Goal: Task Accomplishment & Management: Use online tool/utility

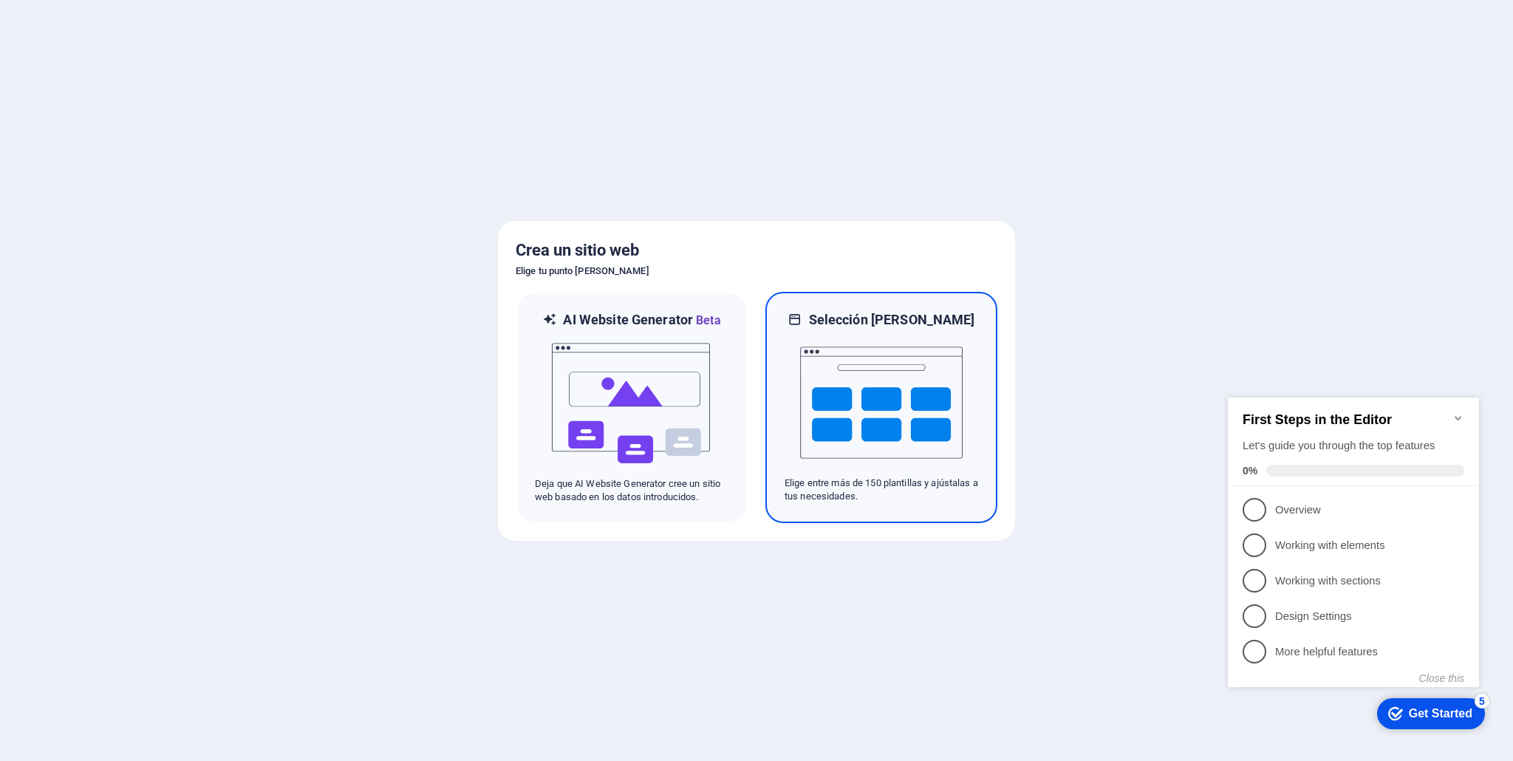
click at [893, 388] on img at bounding box center [881, 403] width 163 height 148
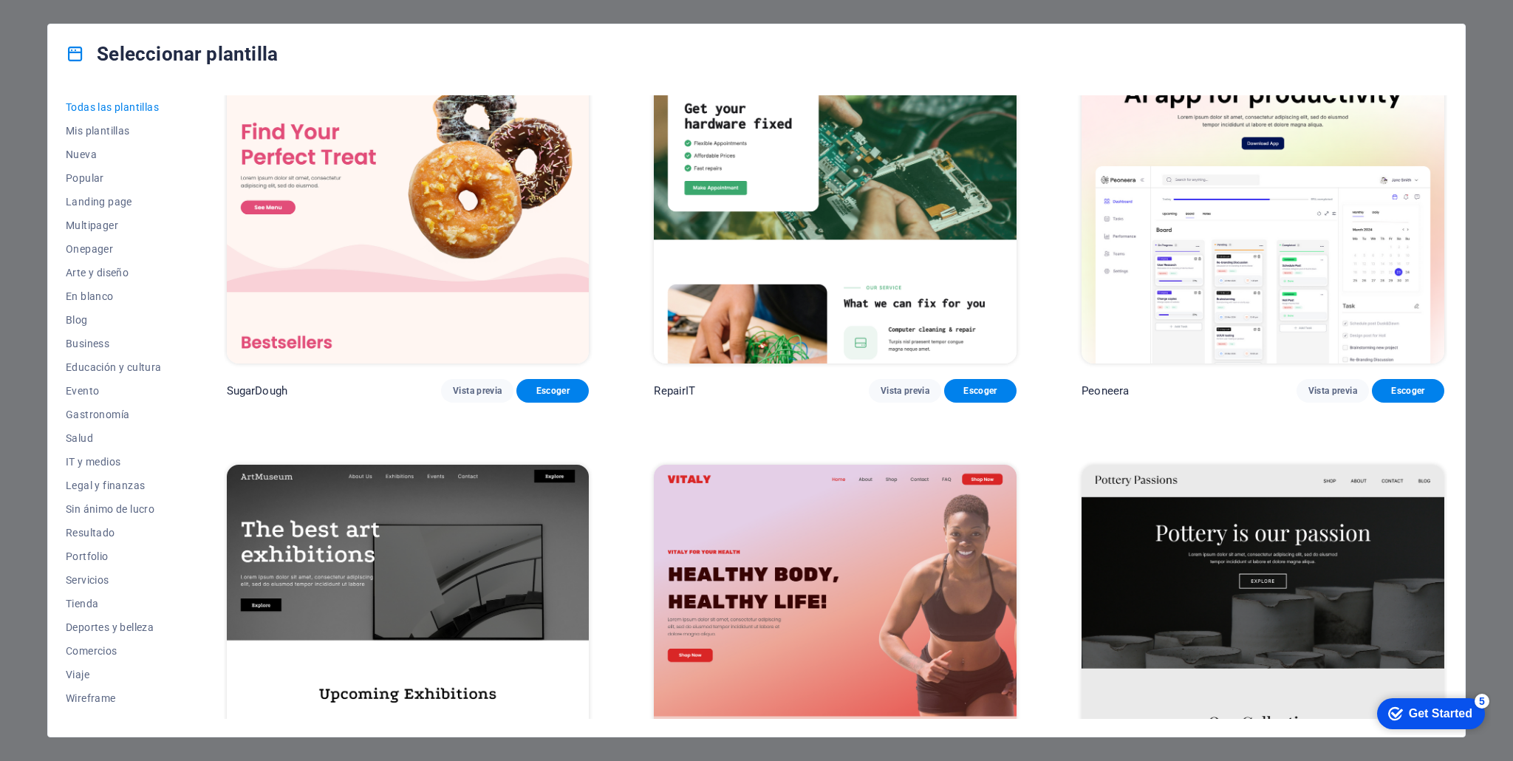
scroll to position [68, 0]
click at [86, 601] on span "Tienda" at bounding box center [114, 604] width 96 height 12
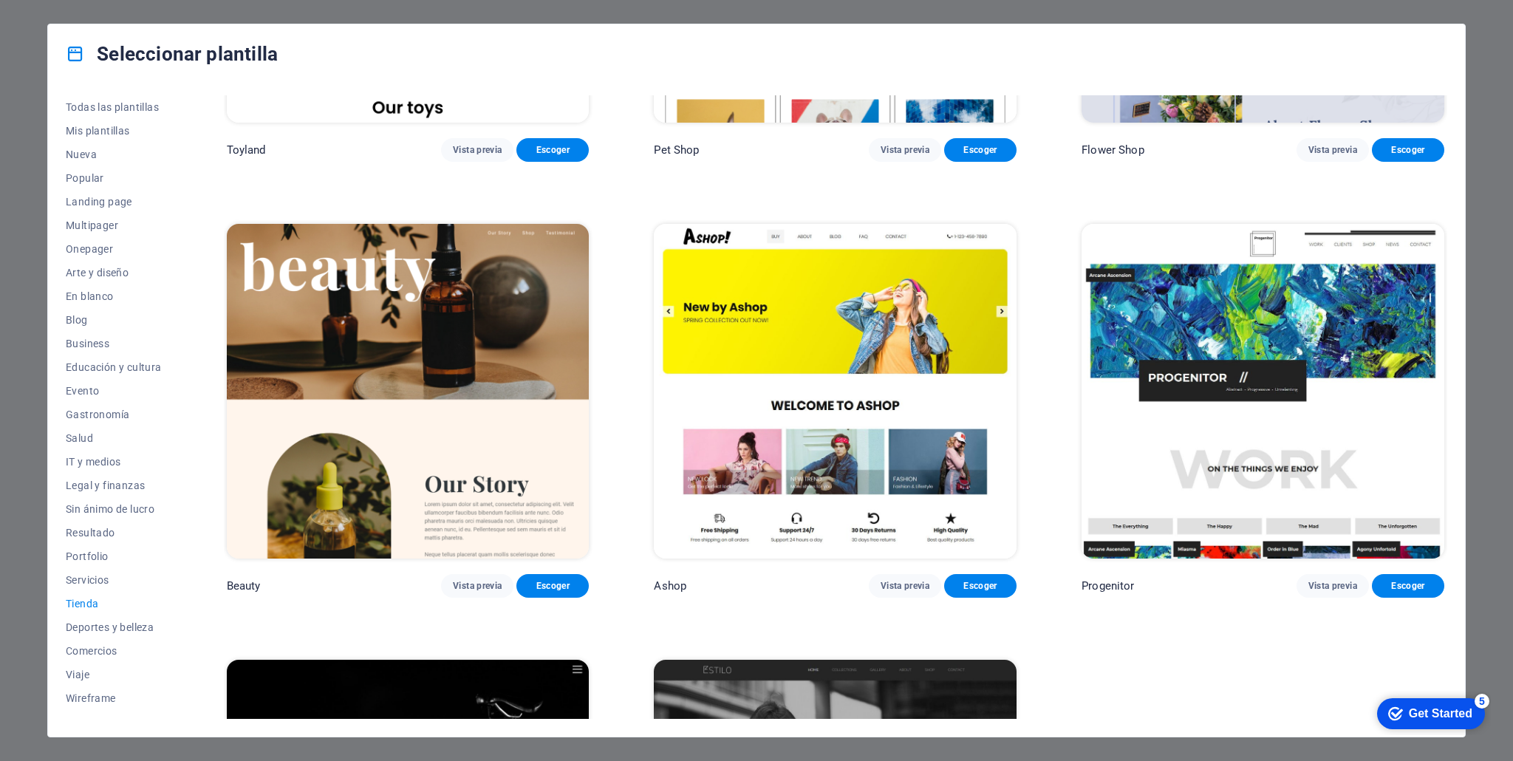
scroll to position [774, 0]
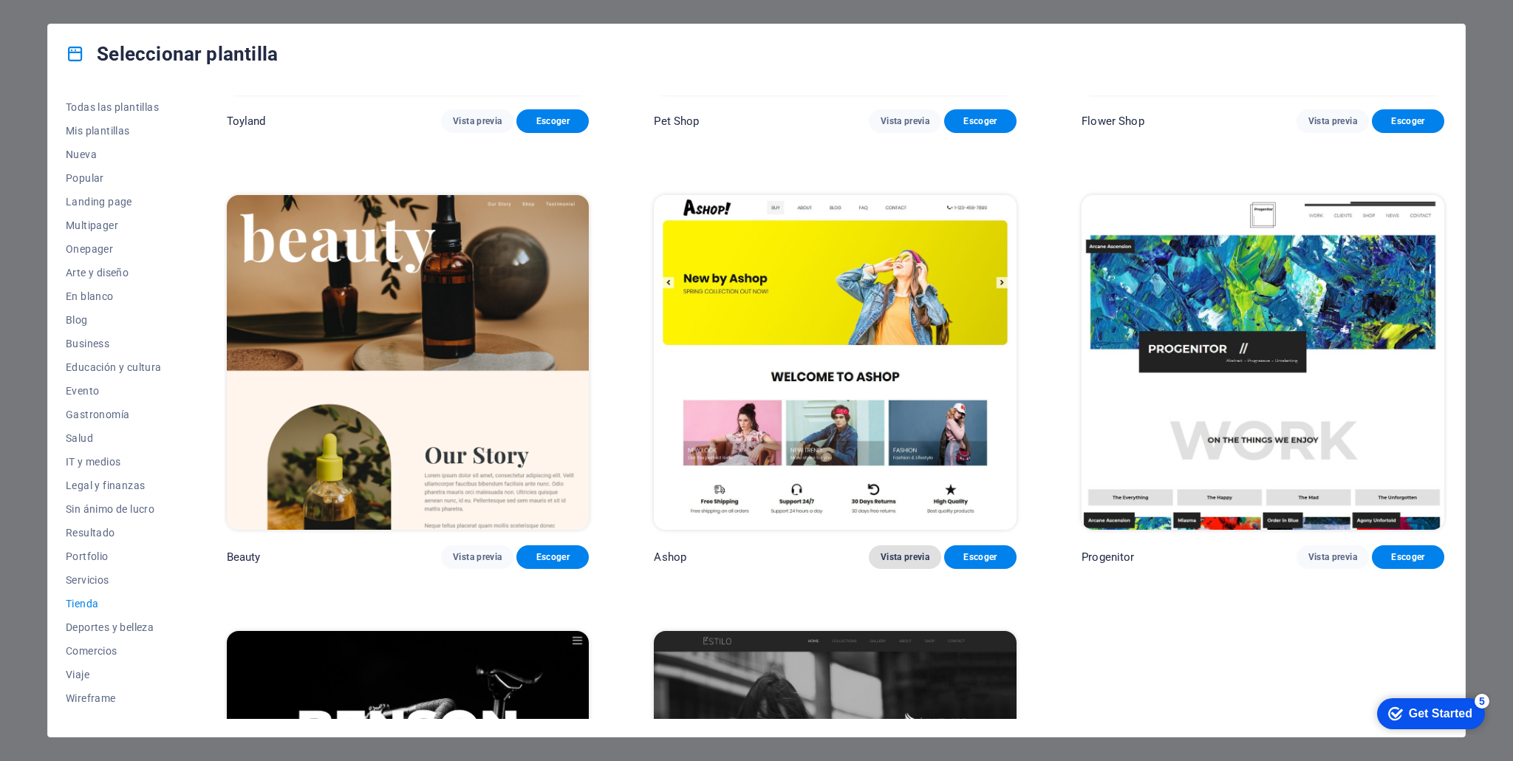
click at [921, 554] on span "Vista previa" at bounding box center [905, 557] width 49 height 12
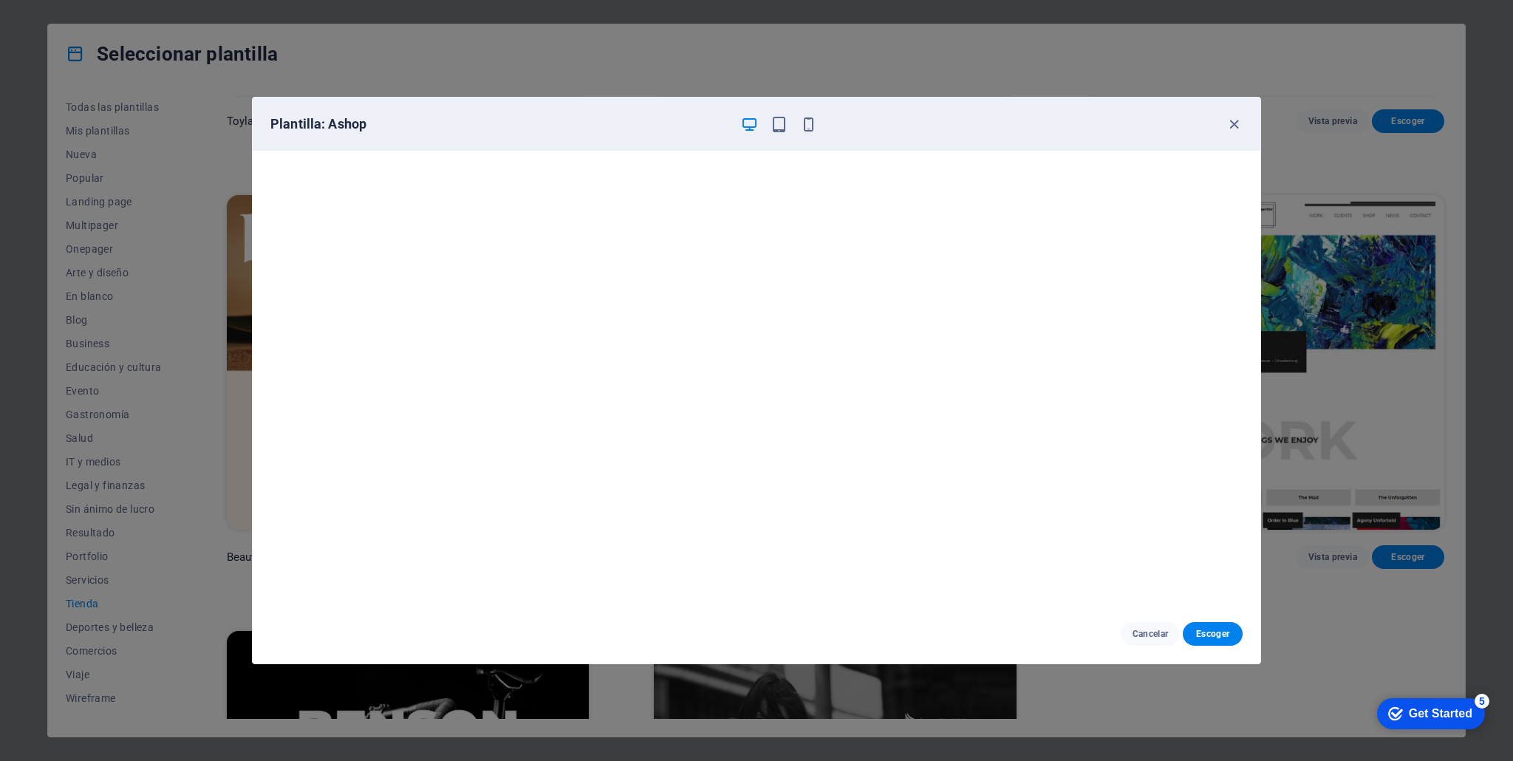
scroll to position [3, 0]
click at [1232, 123] on icon "button" at bounding box center [1234, 124] width 17 height 17
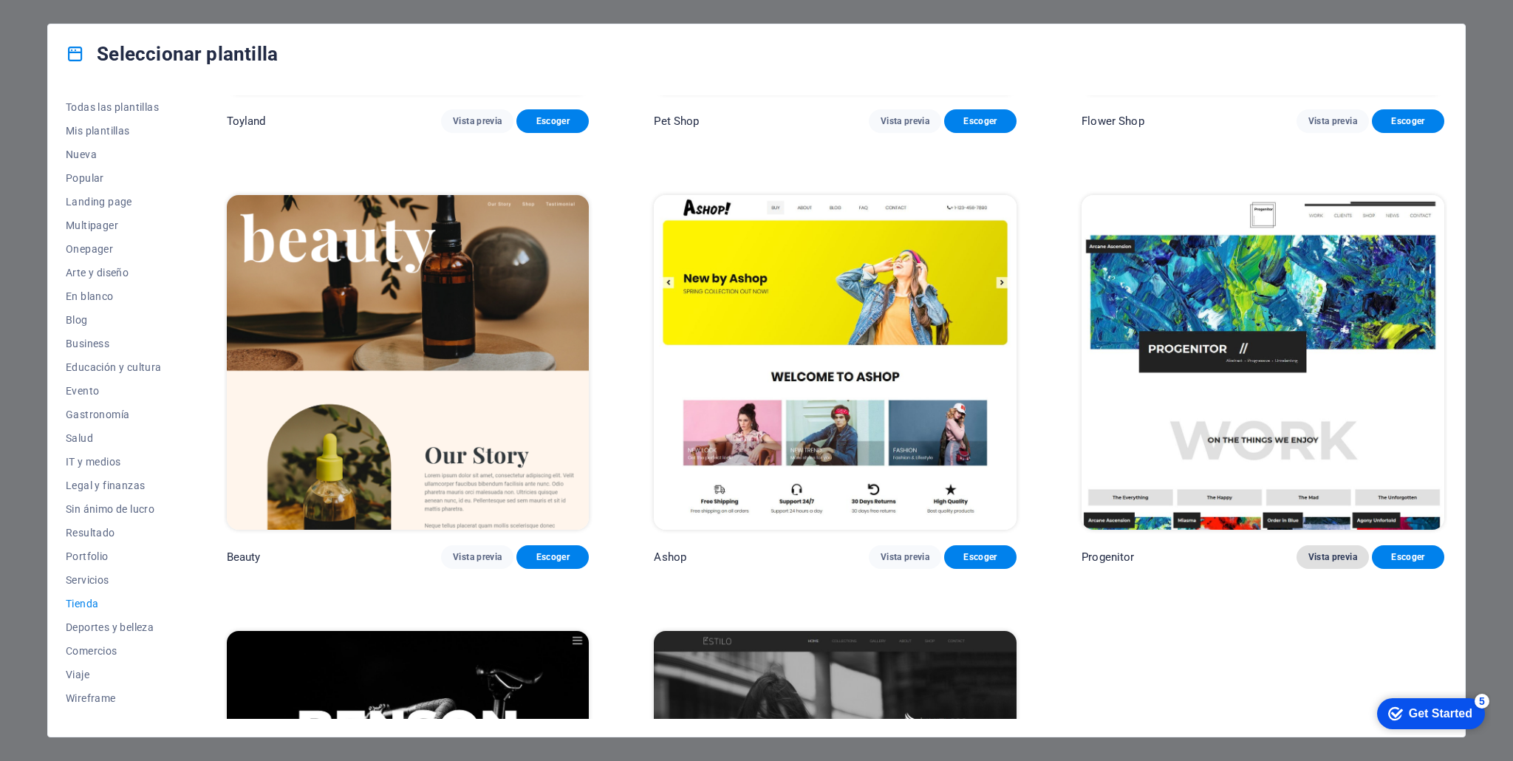
click at [1335, 553] on span "Vista previa" at bounding box center [1333, 557] width 49 height 12
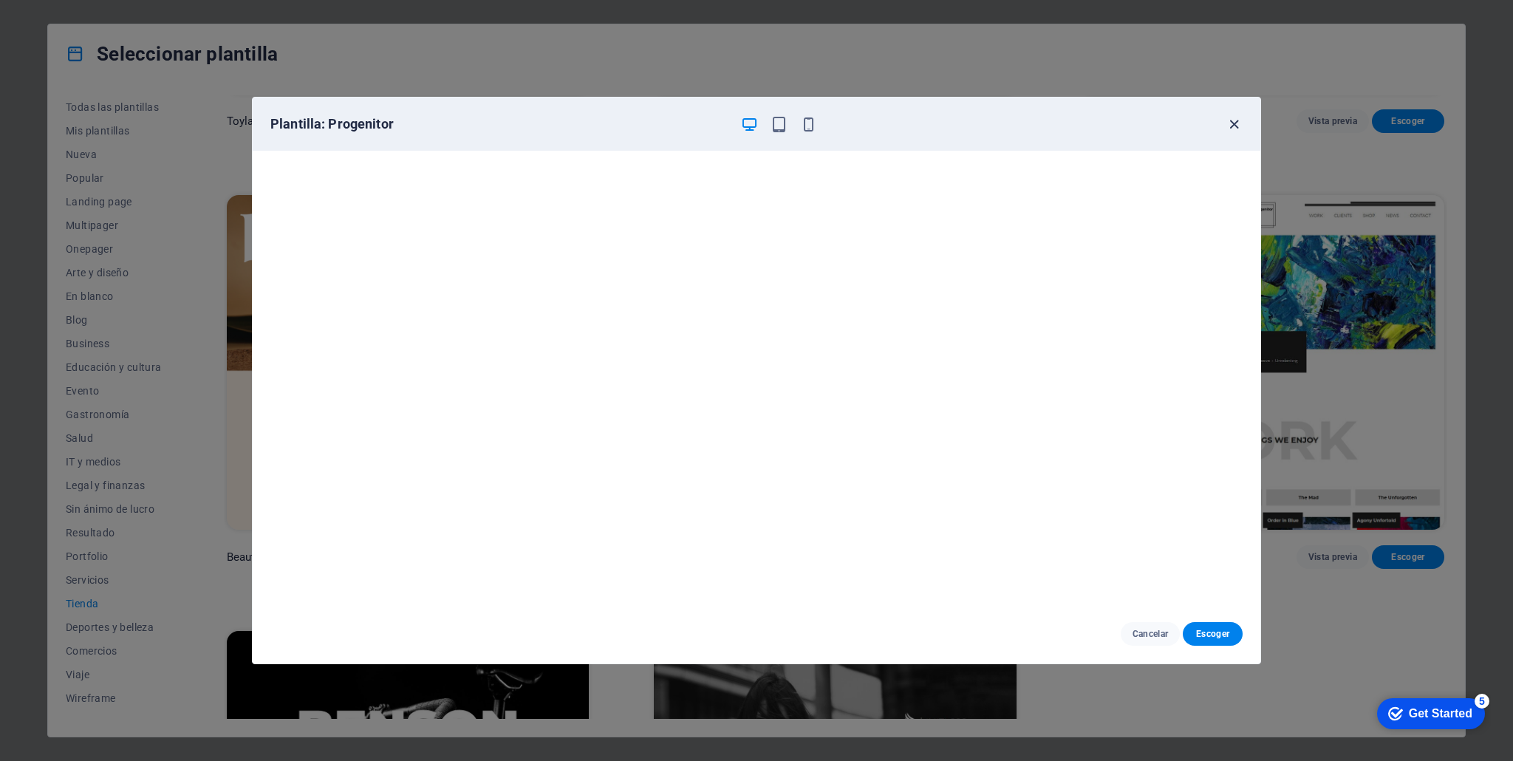
click at [1237, 124] on icon "button" at bounding box center [1234, 124] width 17 height 17
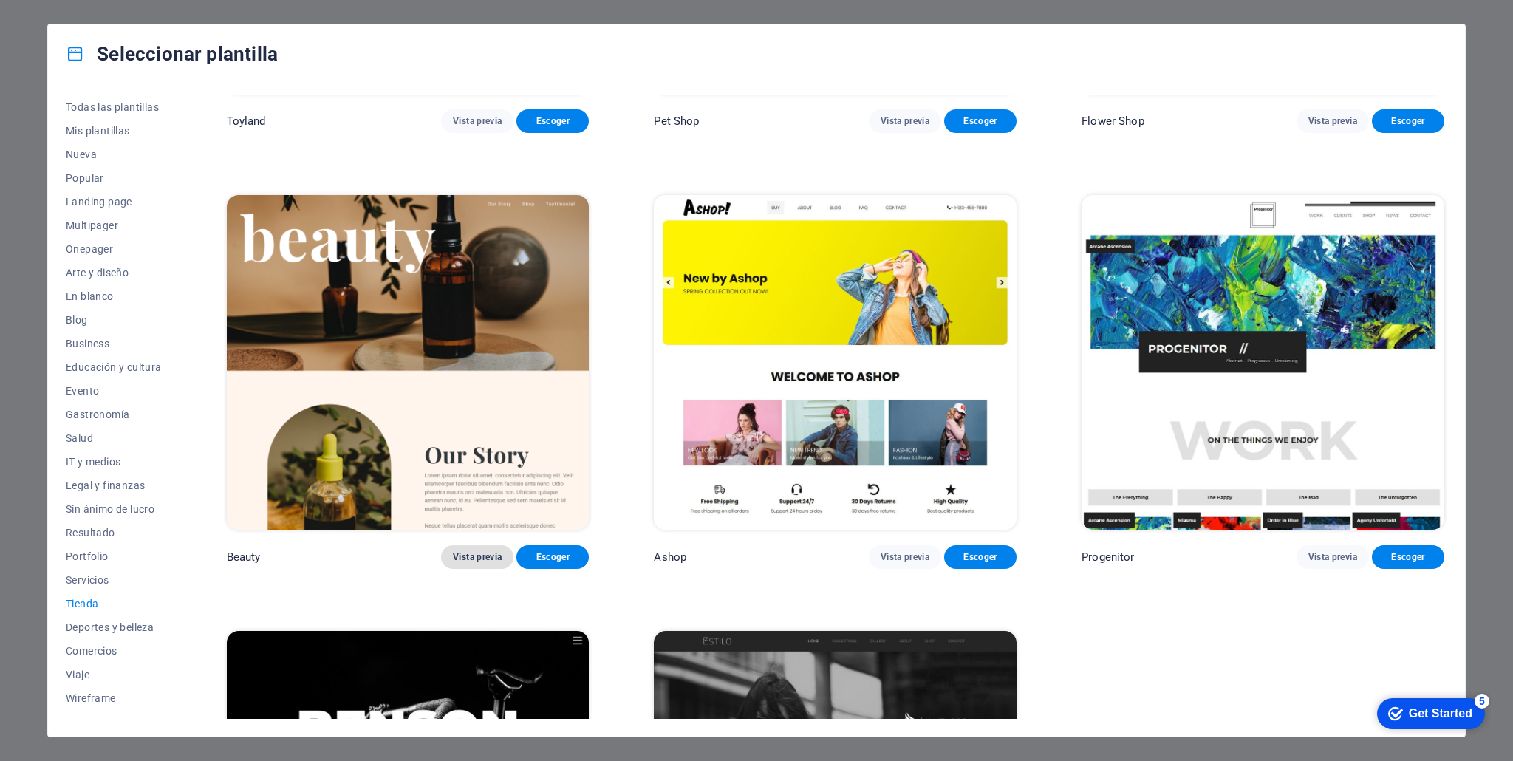
click at [481, 551] on span "Vista previa" at bounding box center [477, 557] width 49 height 12
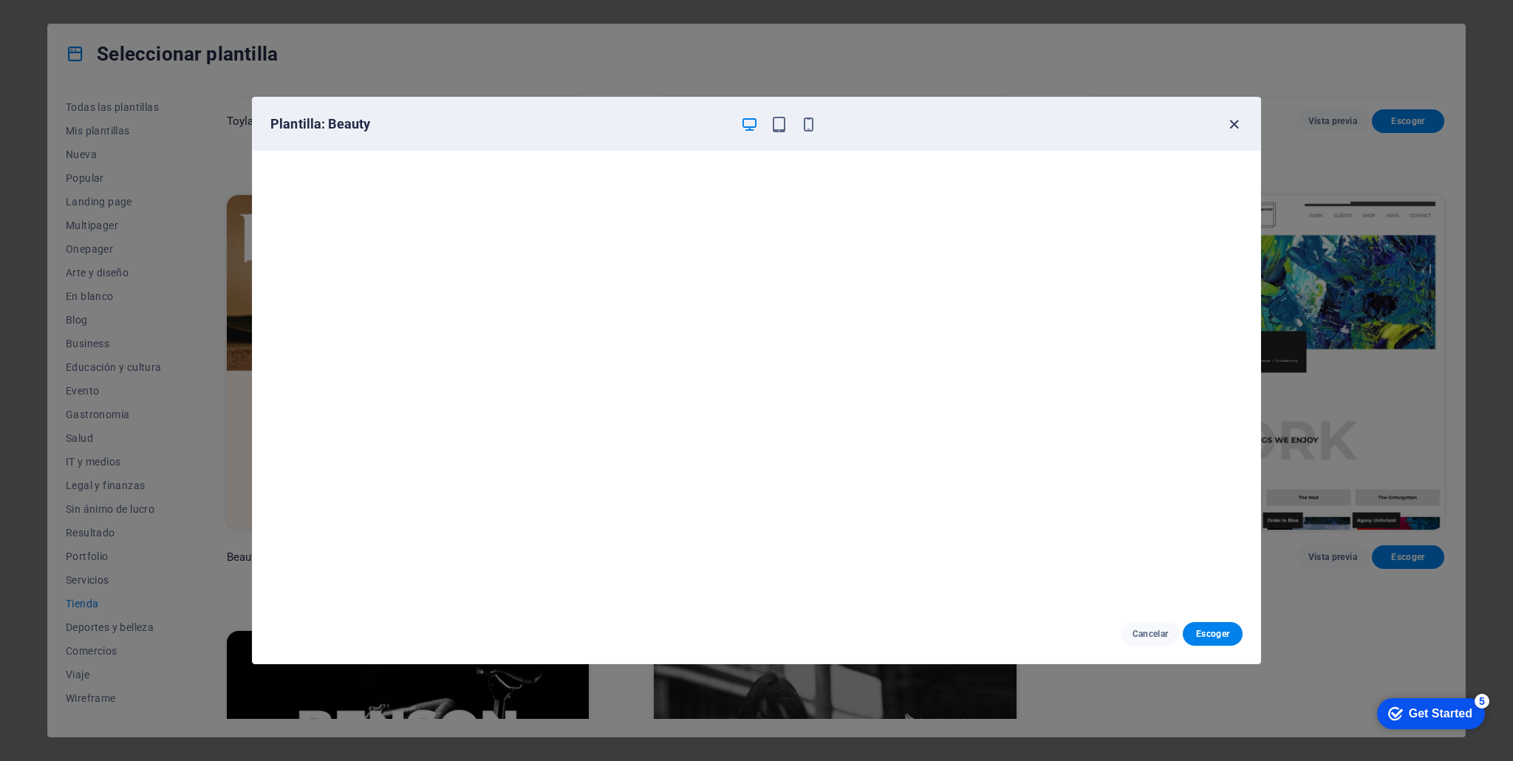
click at [1227, 122] on icon "button" at bounding box center [1234, 124] width 17 height 17
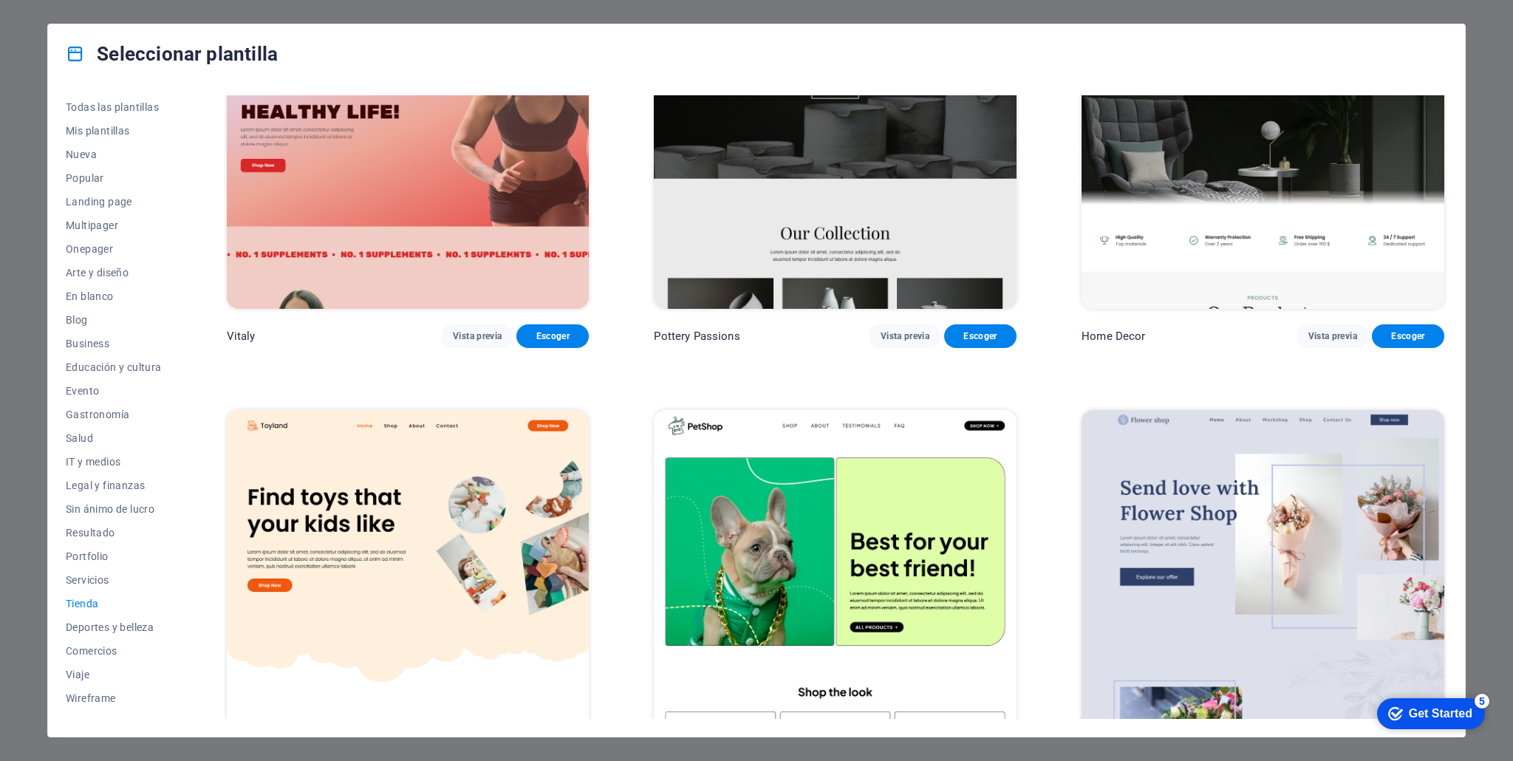
scroll to position [0, 0]
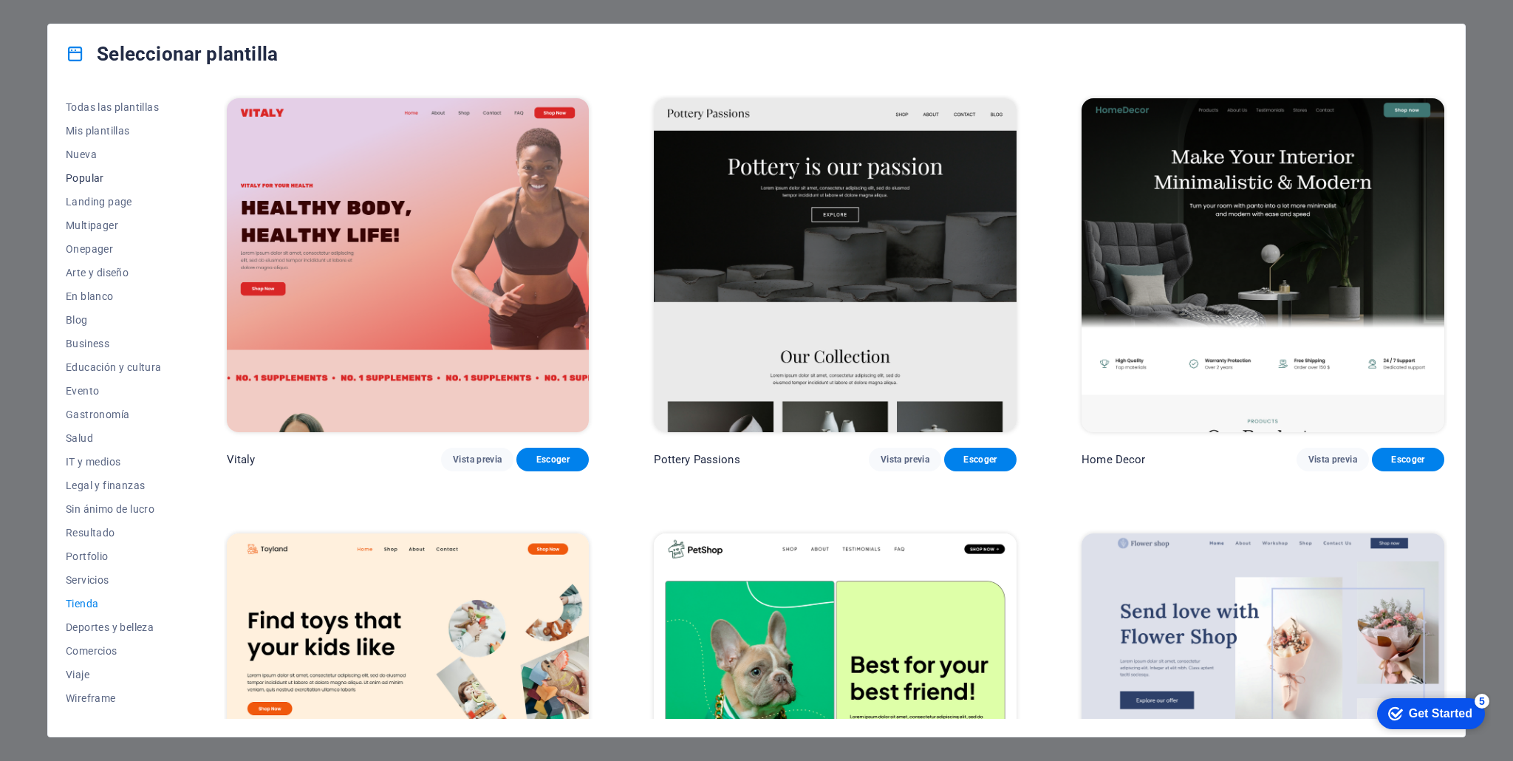
click at [98, 179] on span "Popular" at bounding box center [114, 178] width 96 height 12
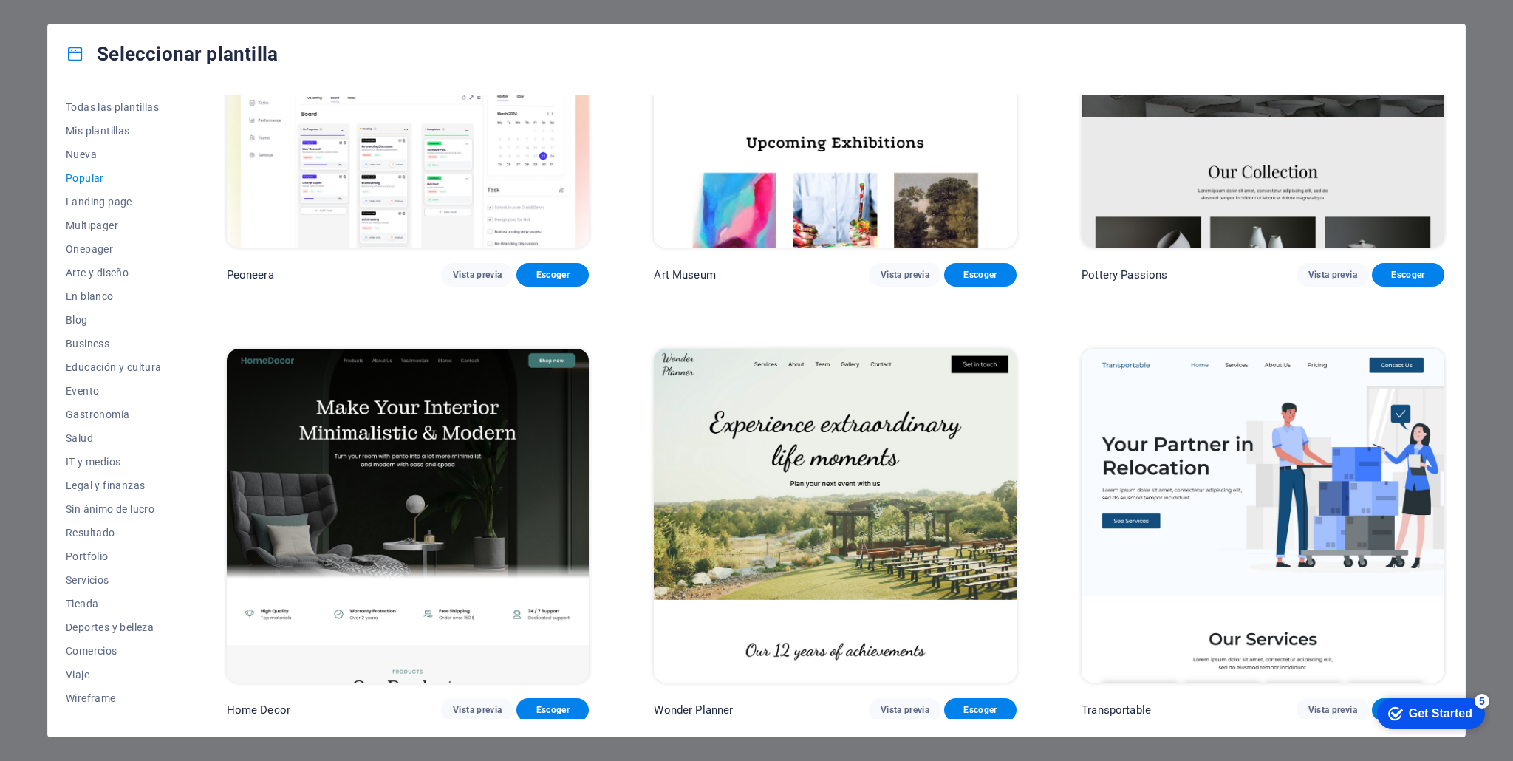
scroll to position [333, 0]
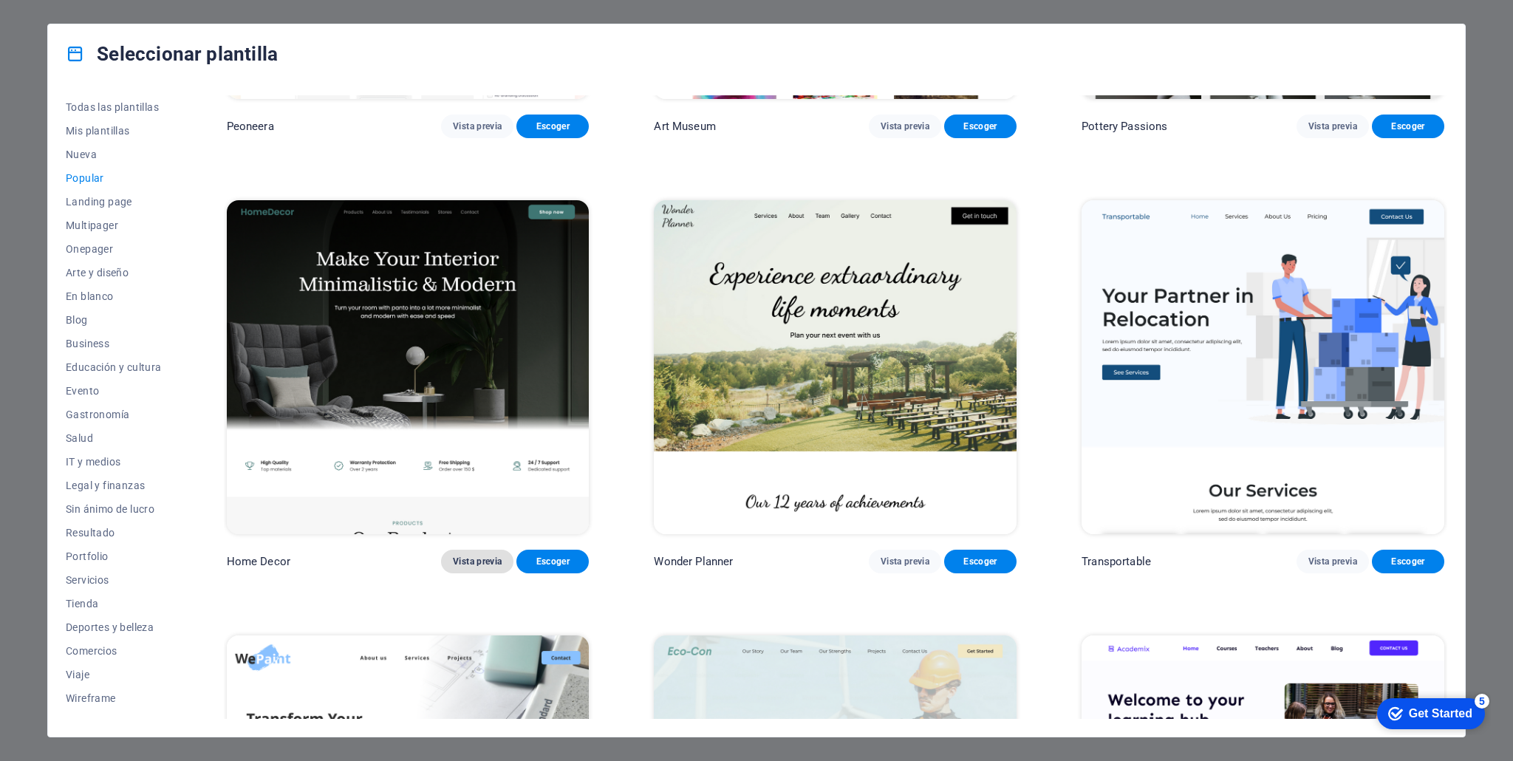
click at [471, 556] on span "Vista previa" at bounding box center [477, 562] width 49 height 12
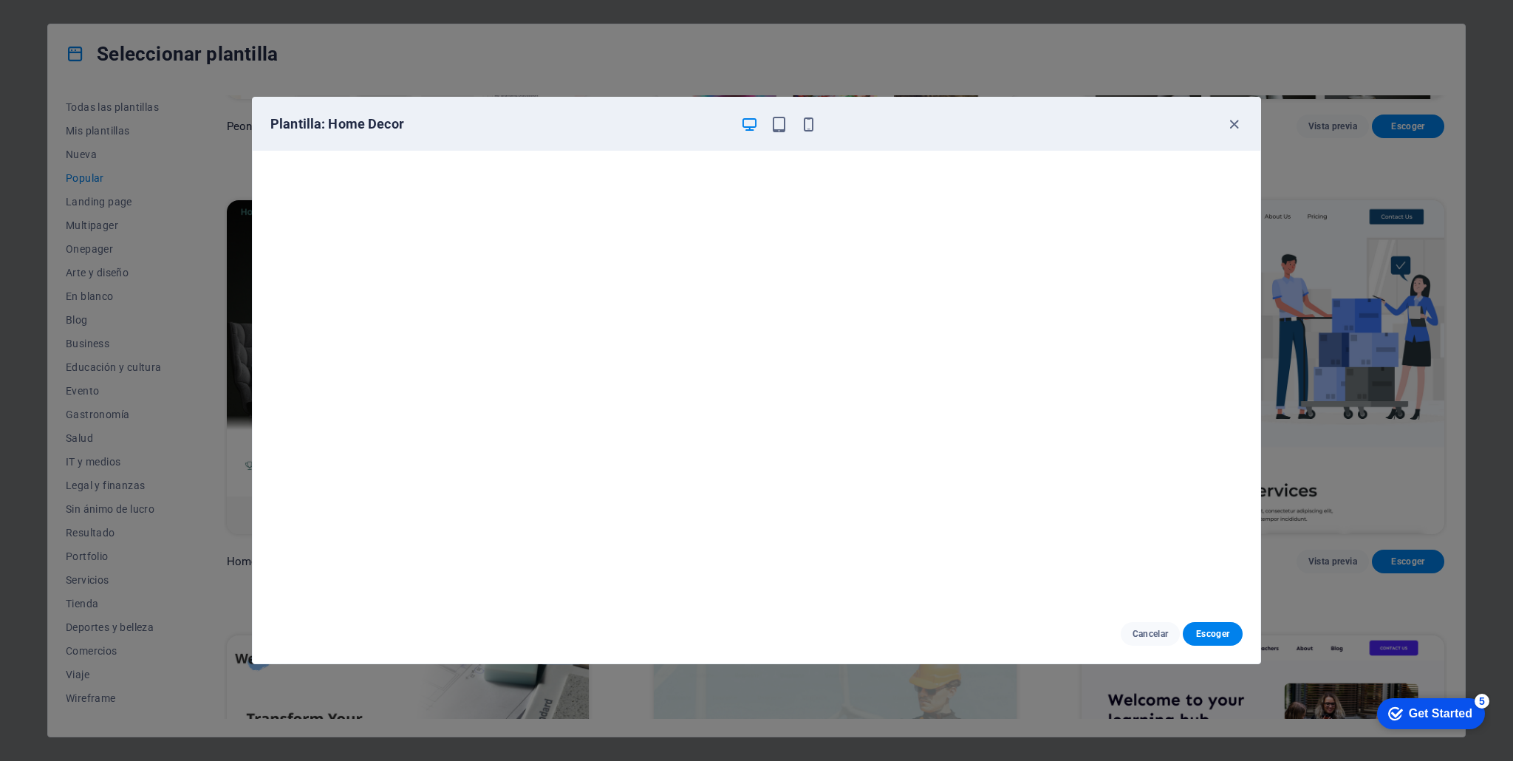
scroll to position [3, 0]
click at [1210, 636] on span "Escoger" at bounding box center [1213, 634] width 36 height 12
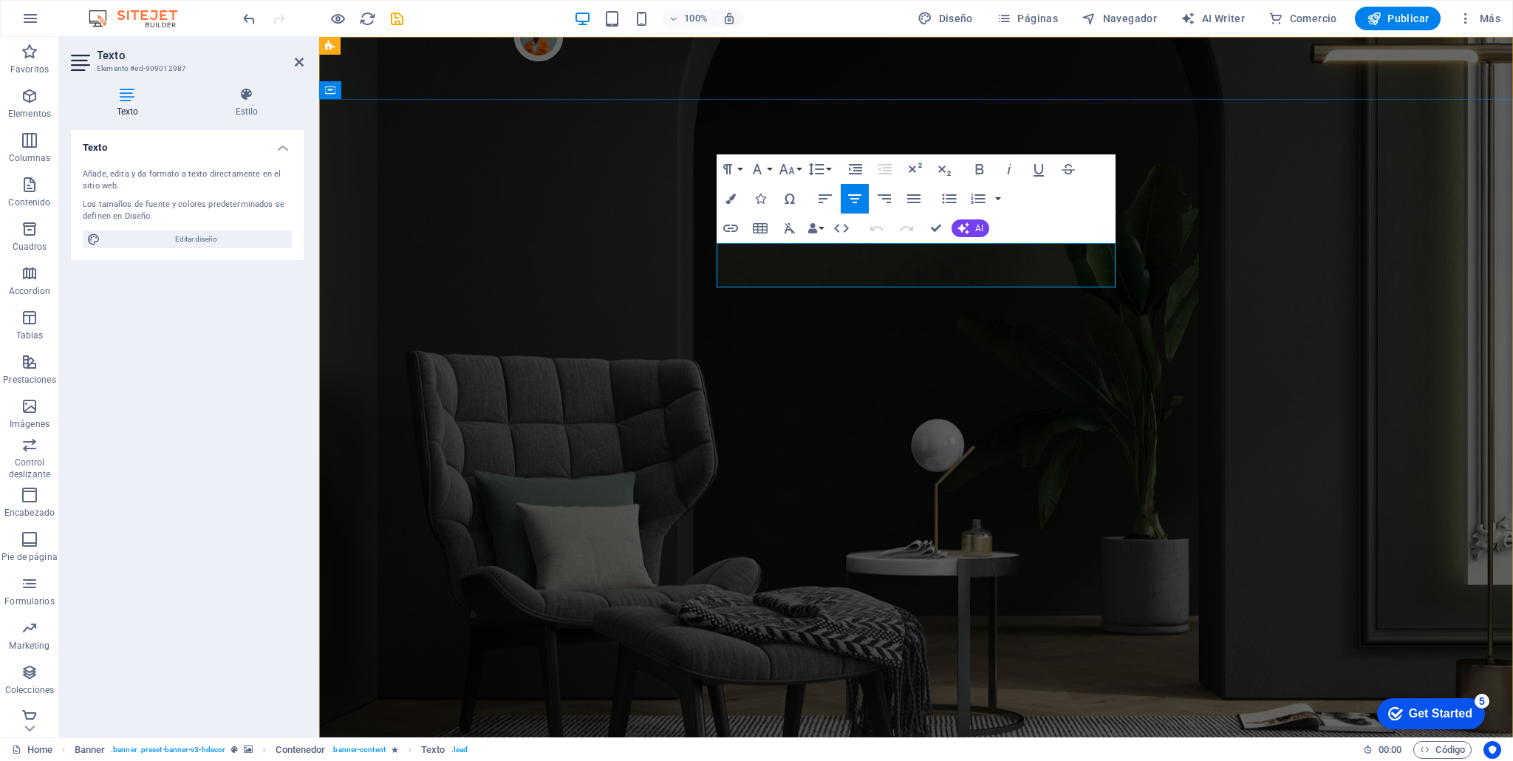
click at [856, 200] on icon "button" at bounding box center [855, 199] width 18 height 18
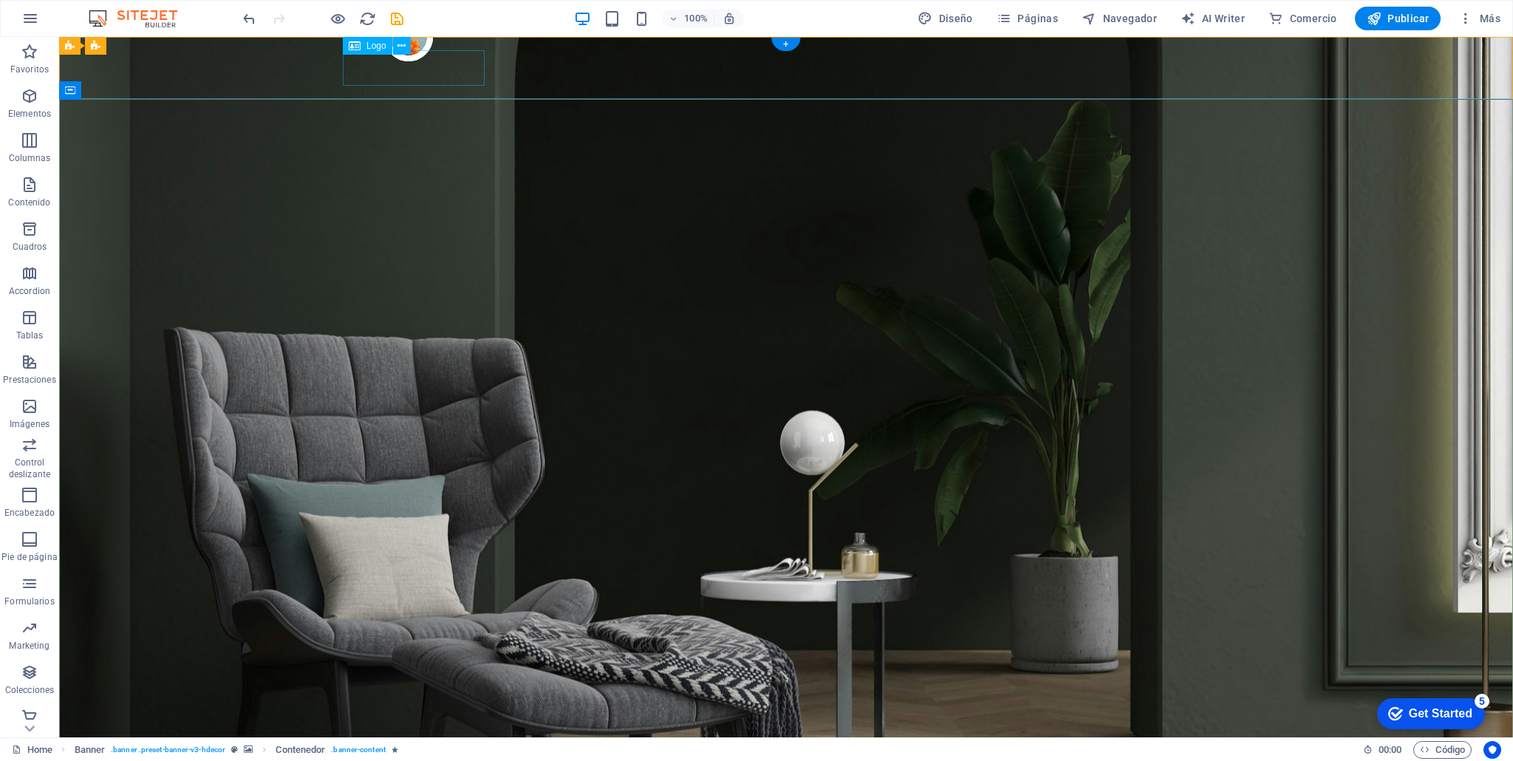
select select "px"
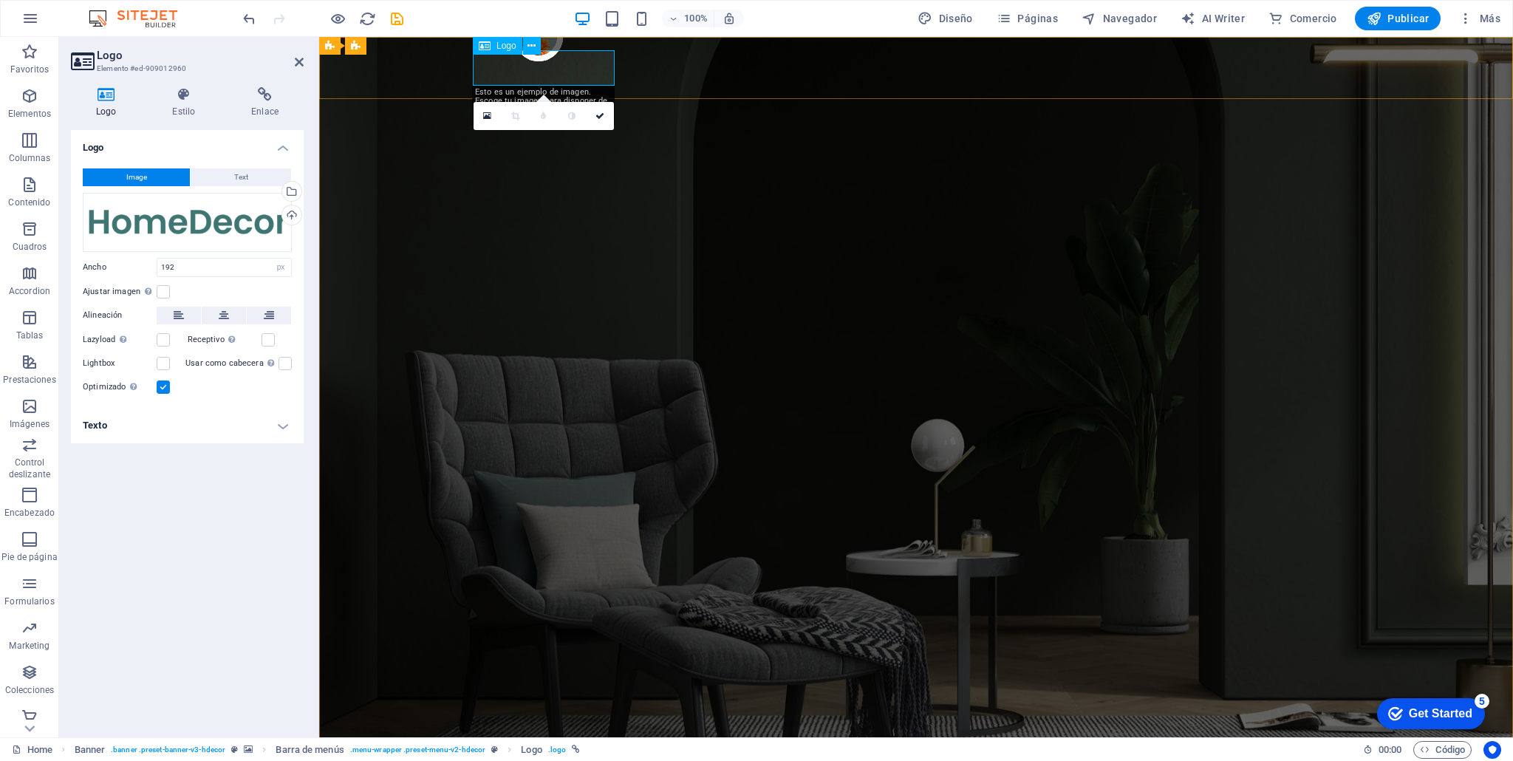
click at [228, 175] on button "Text" at bounding box center [241, 177] width 101 height 18
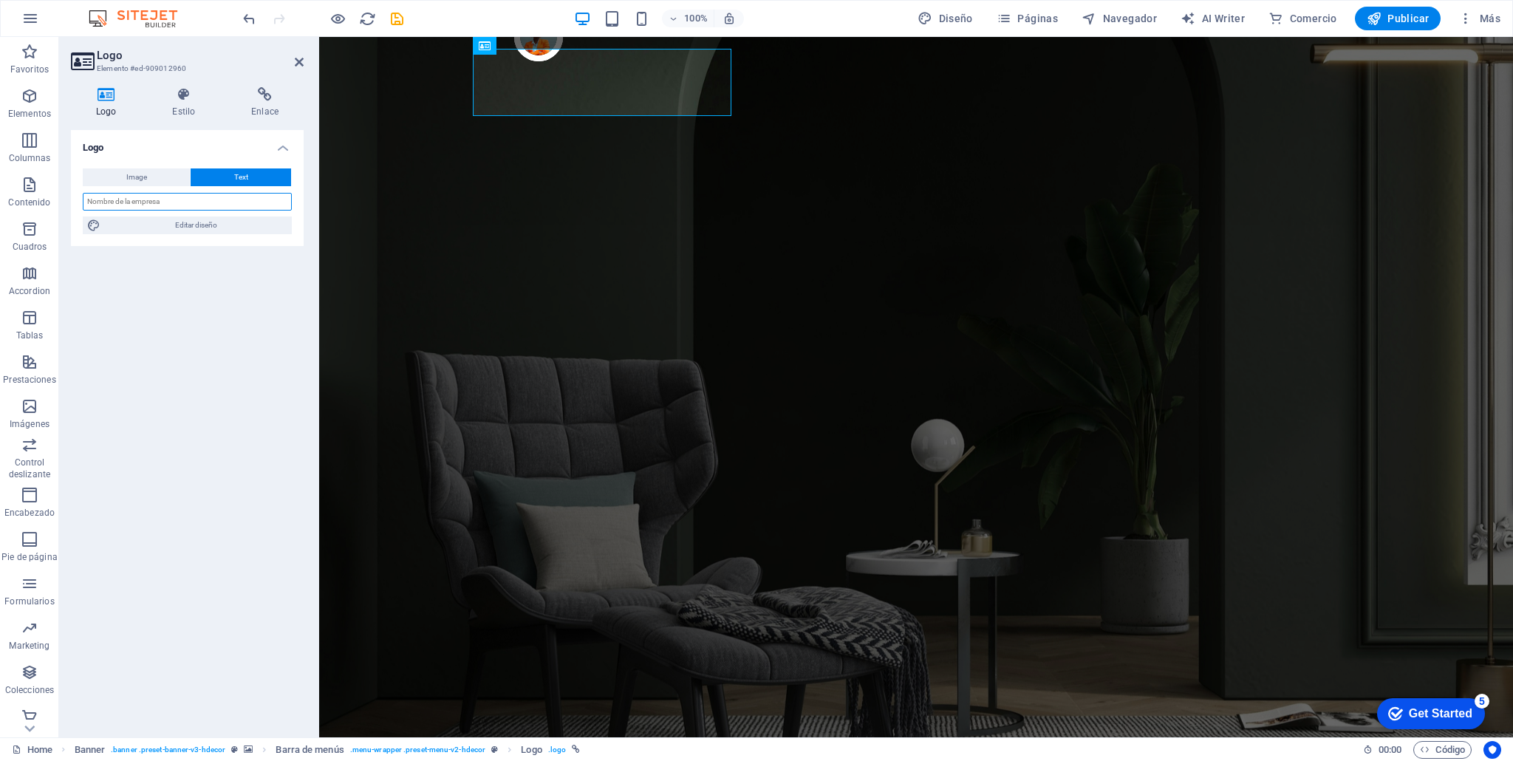
click at [217, 207] on input "text" at bounding box center [187, 202] width 209 height 18
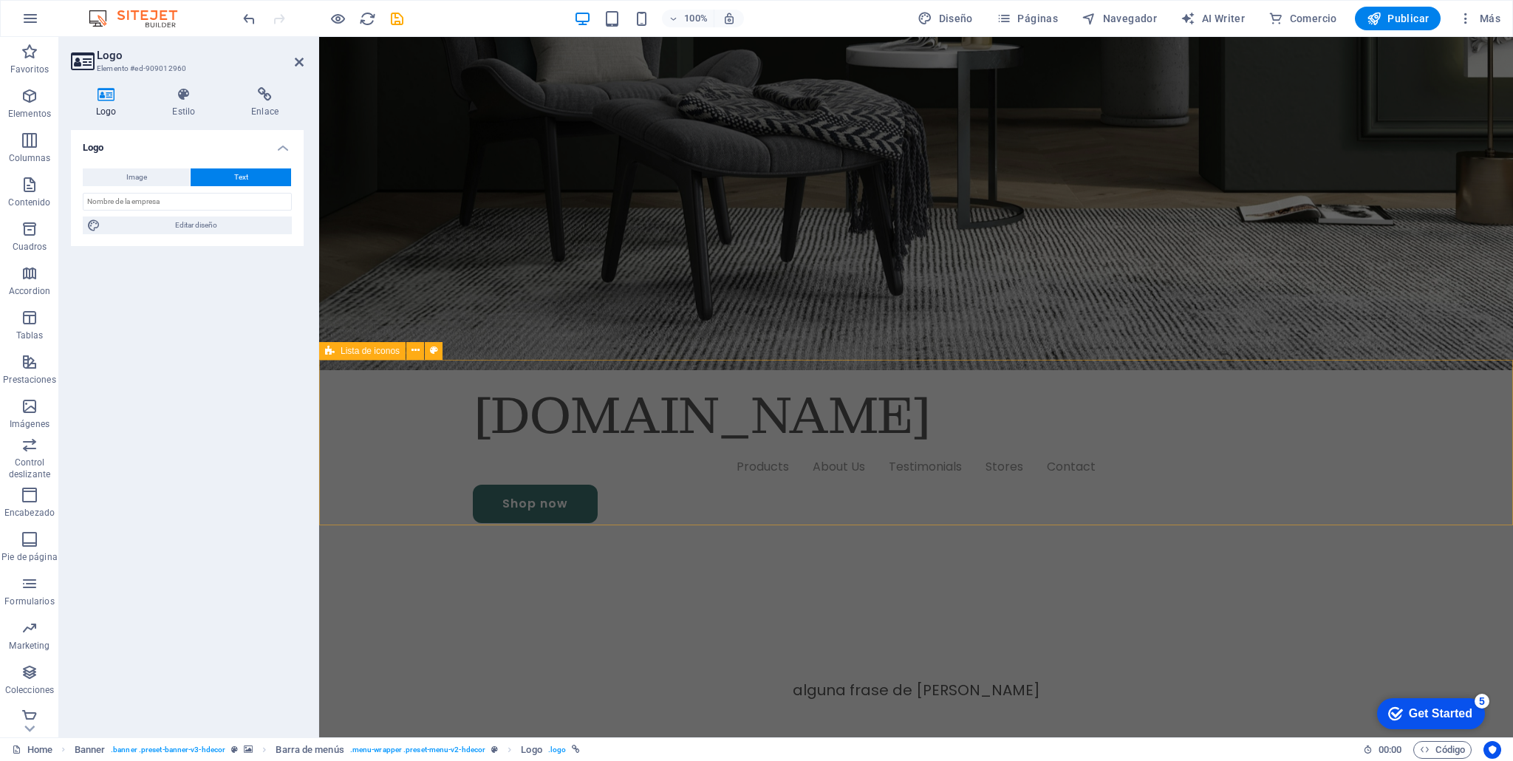
scroll to position [522, 0]
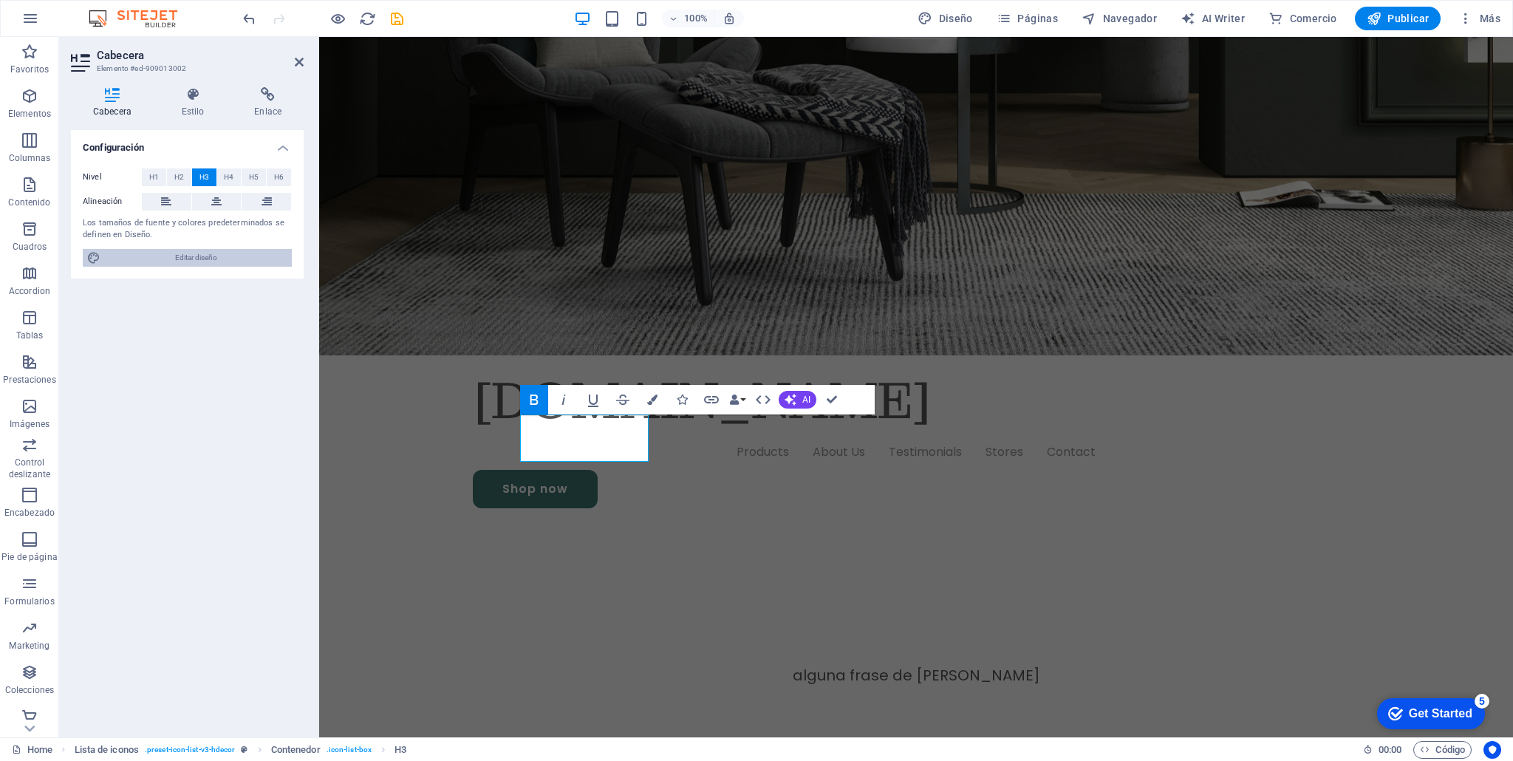
click at [194, 256] on span "Editar diseño" at bounding box center [196, 258] width 183 height 18
select select "px"
select select "400"
select select "px"
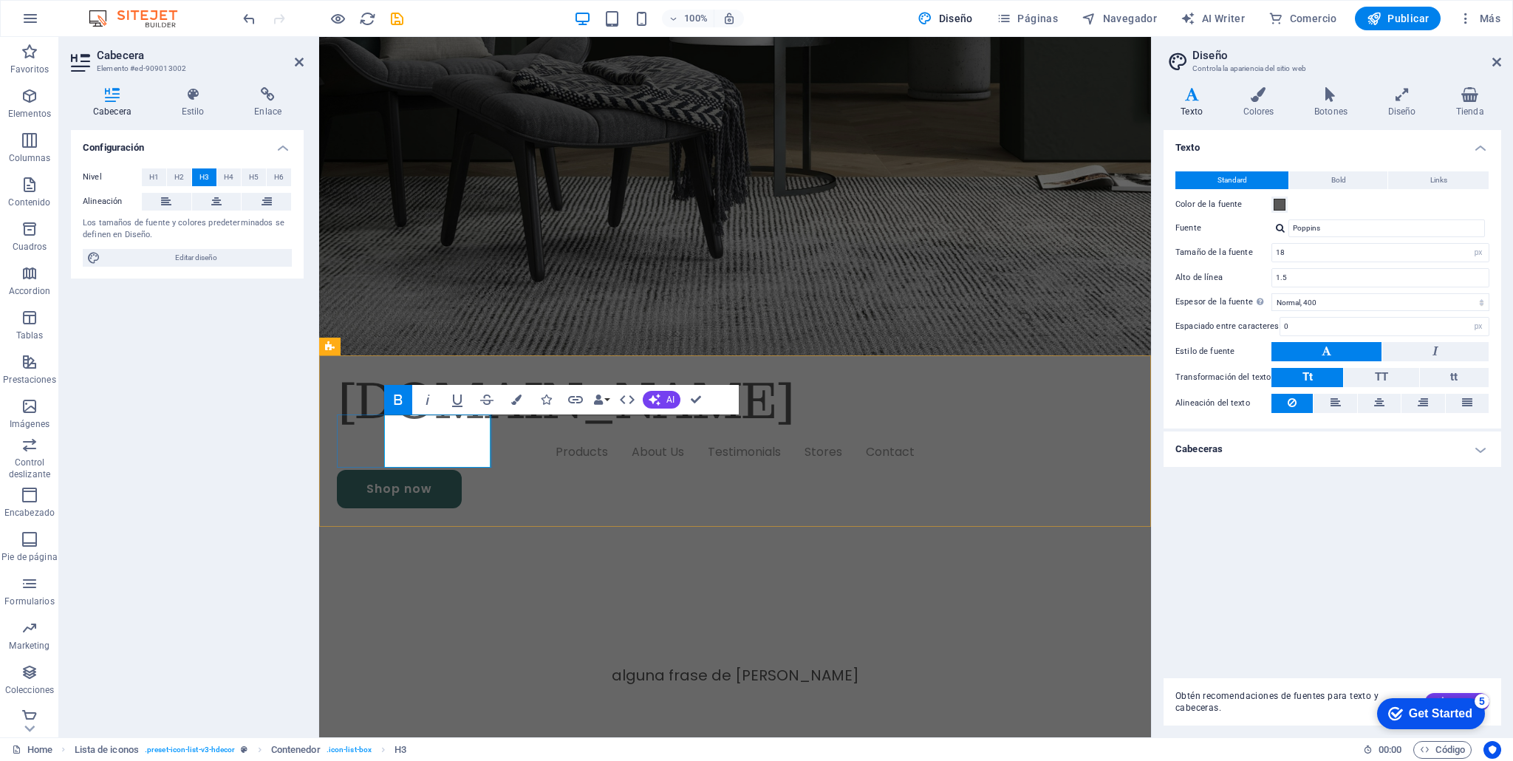
drag, startPoint x: 463, startPoint y: 432, endPoint x: 363, endPoint y: 421, distance: 101.0
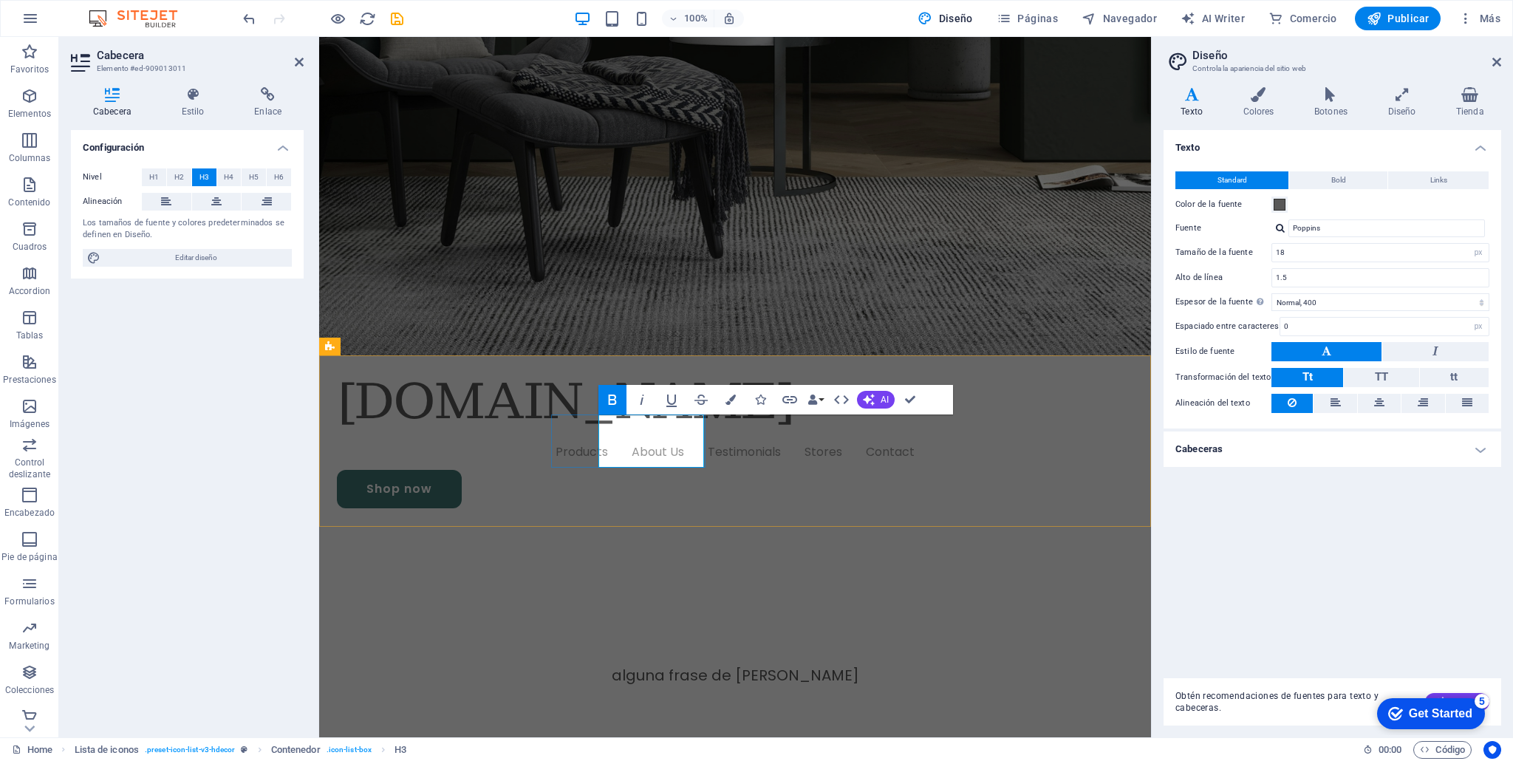
drag, startPoint x: 669, startPoint y: 440, endPoint x: 569, endPoint y: 419, distance: 101.9
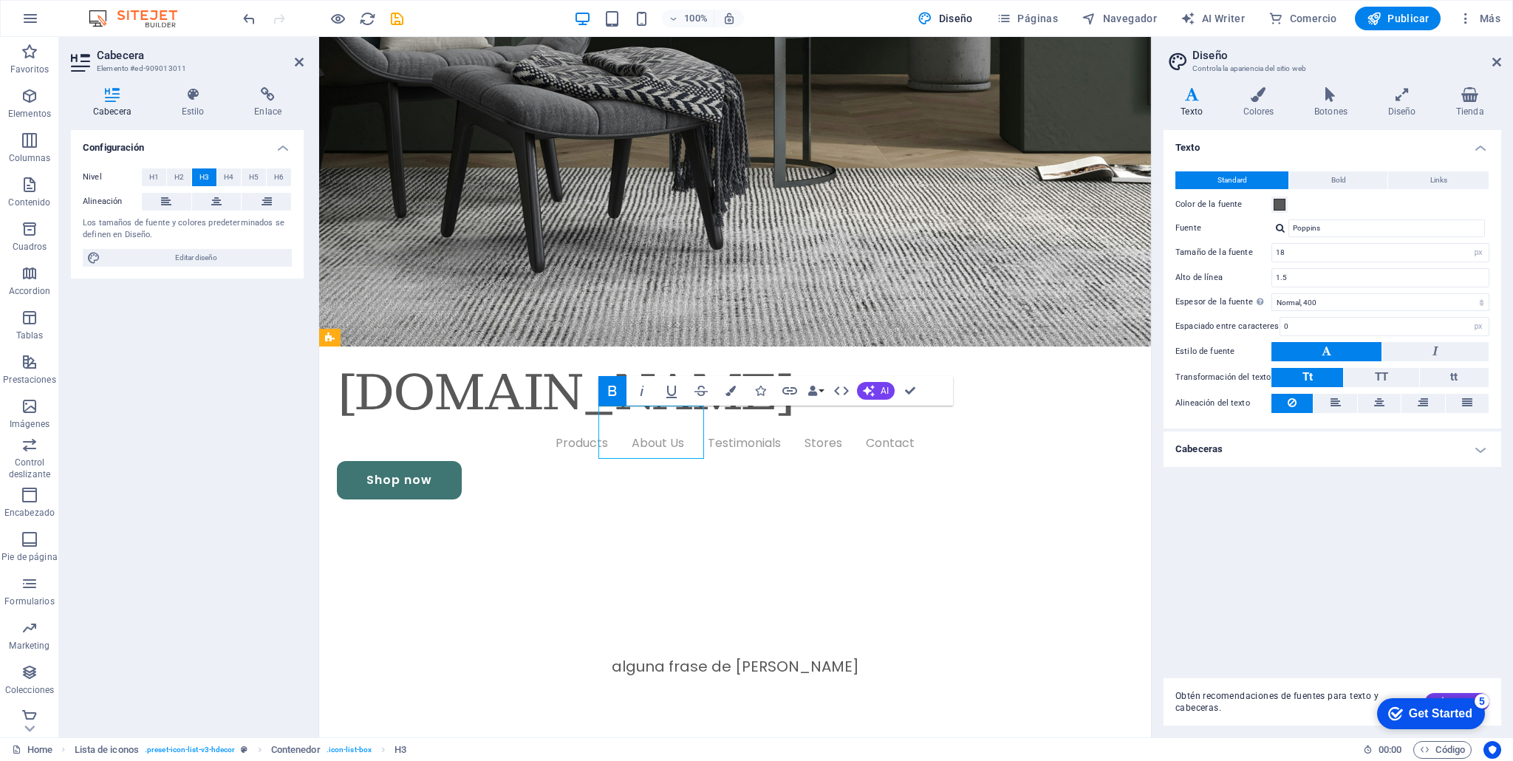
drag, startPoint x: 683, startPoint y: 440, endPoint x: 617, endPoint y: 443, distance: 65.9
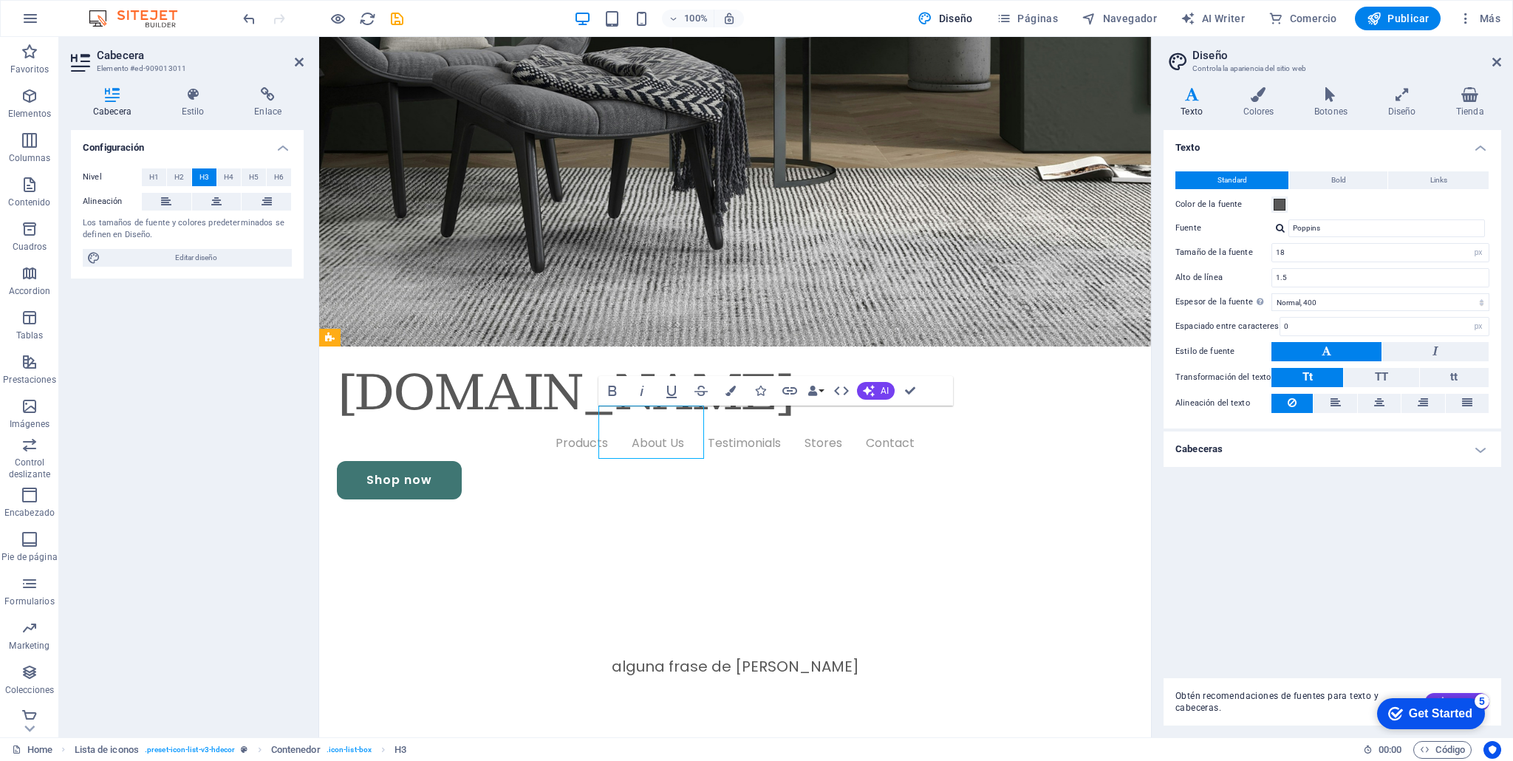
drag, startPoint x: 607, startPoint y: 442, endPoint x: 687, endPoint y: 440, distance: 79.8
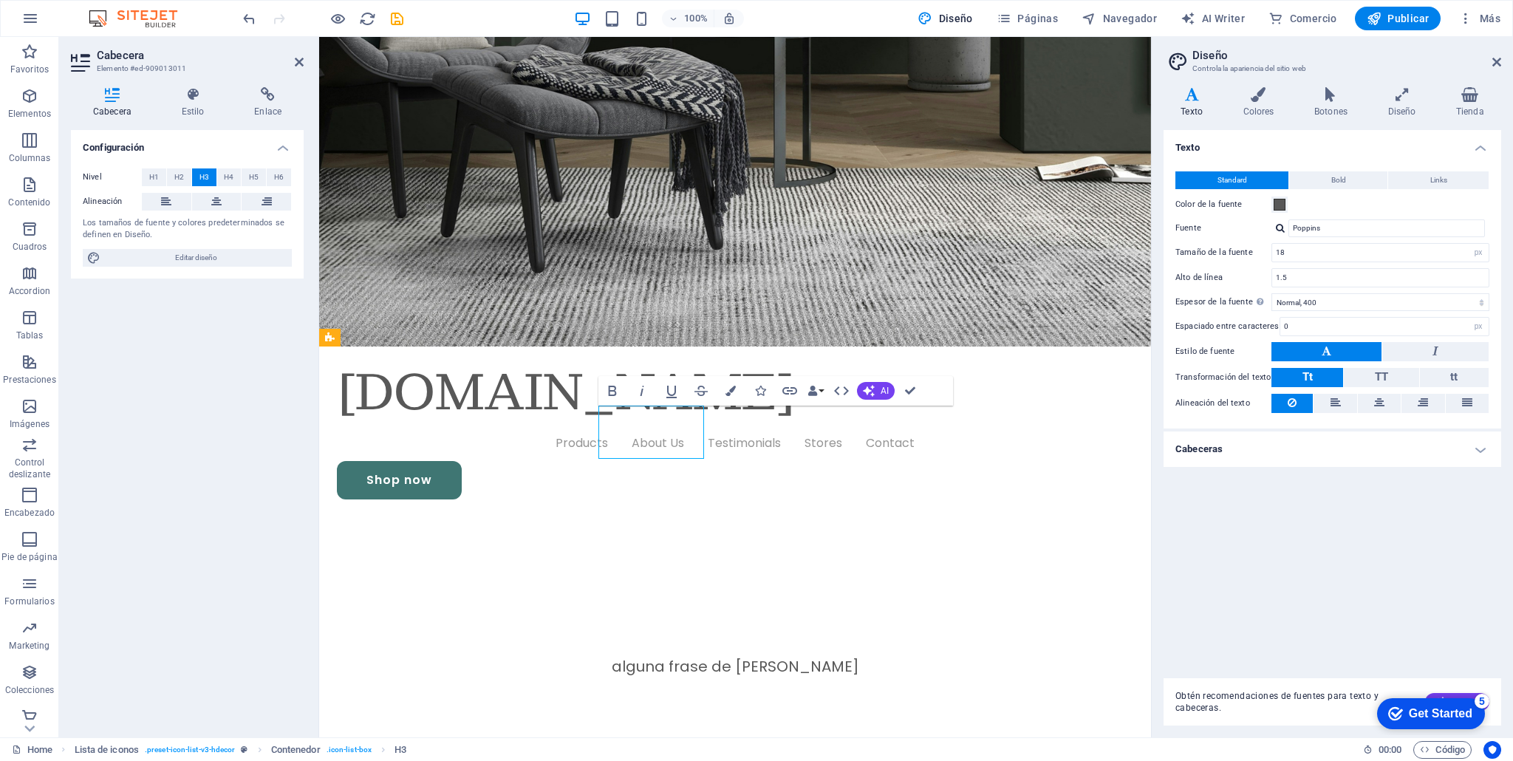
scroll to position [522, 0]
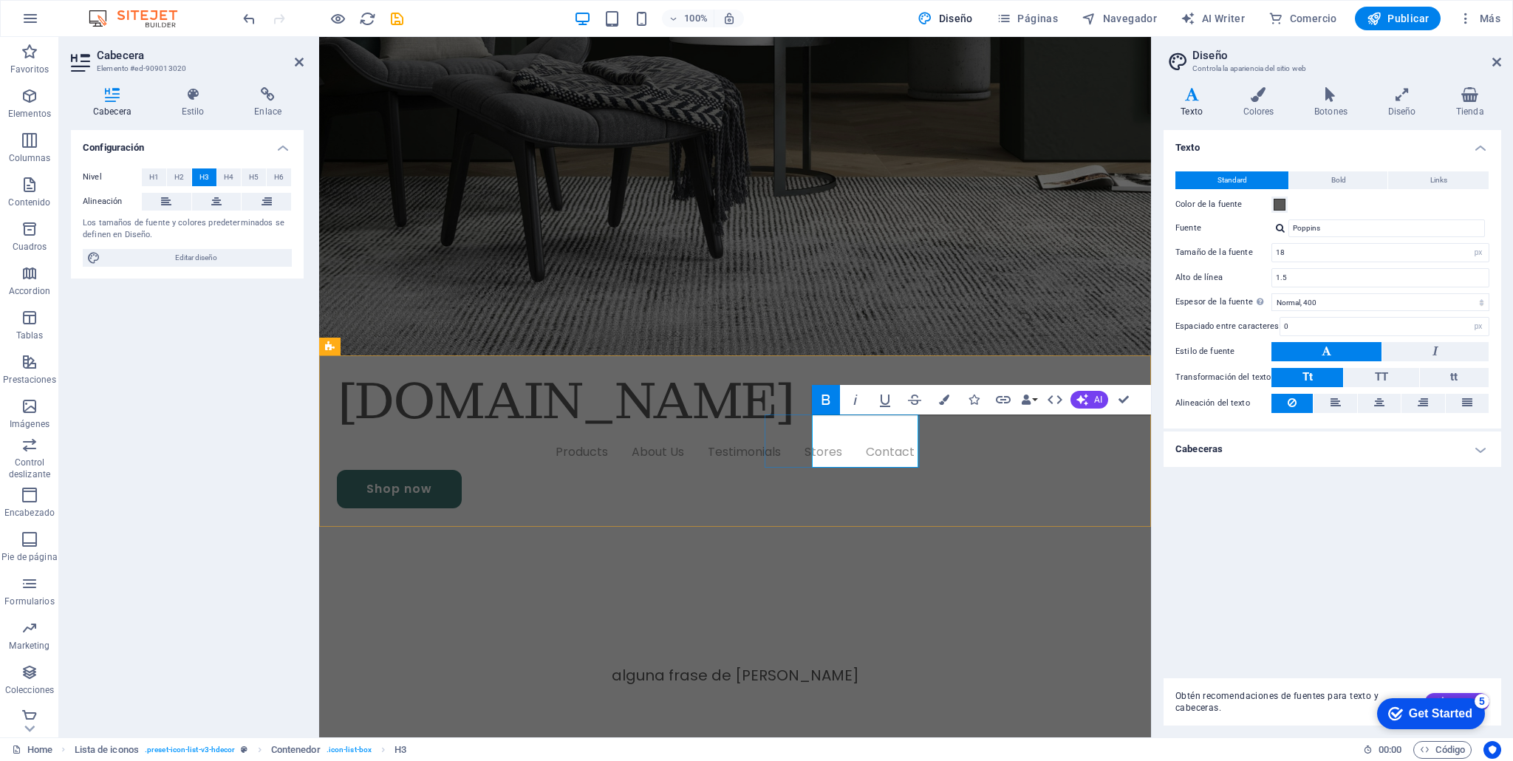
drag, startPoint x: 868, startPoint y: 434, endPoint x: 893, endPoint y: 433, distance: 25.9
drag, startPoint x: 879, startPoint y: 432, endPoint x: 778, endPoint y: 433, distance: 101.3
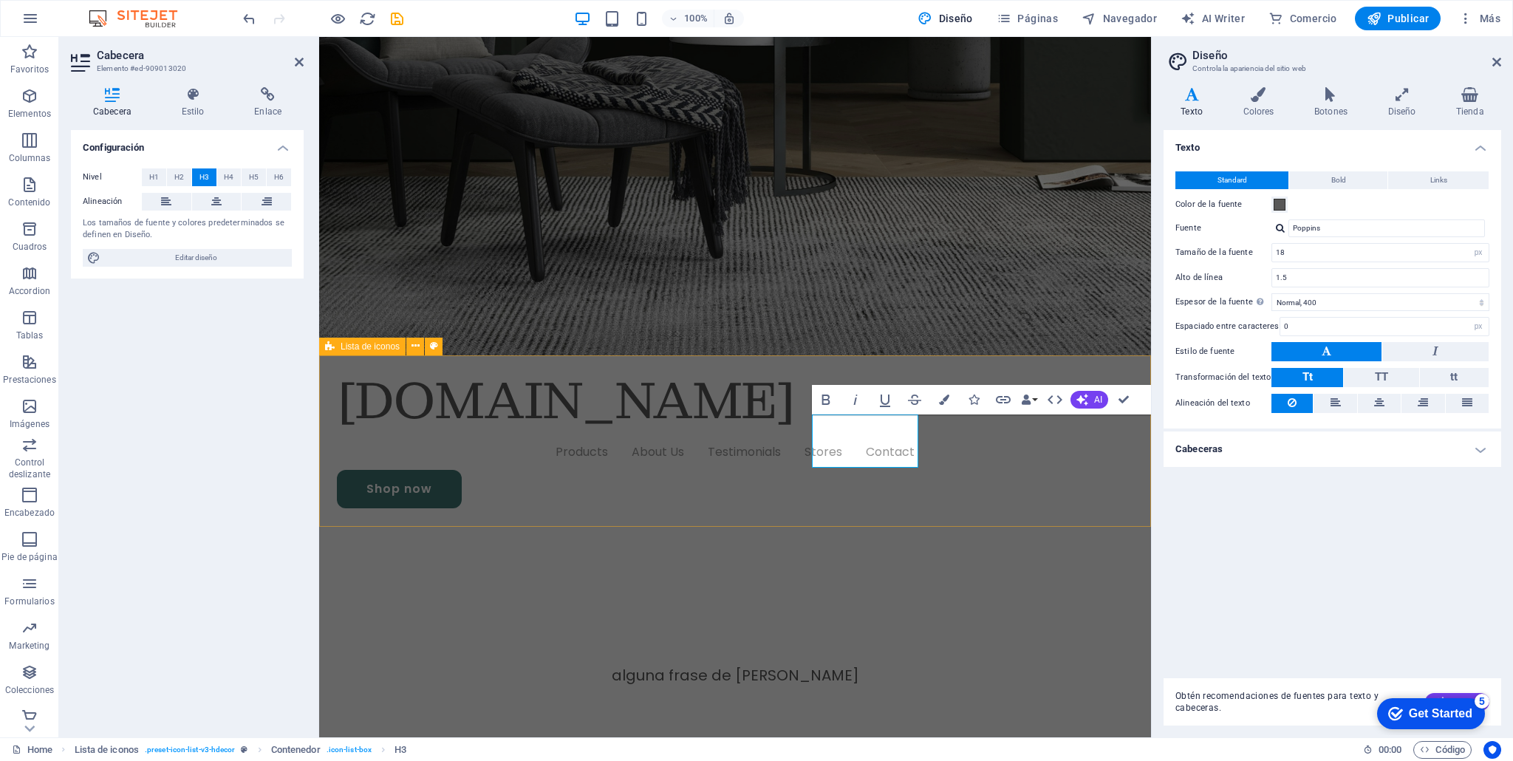
drag, startPoint x: 820, startPoint y: 450, endPoint x: 943, endPoint y: 452, distance: 122.7
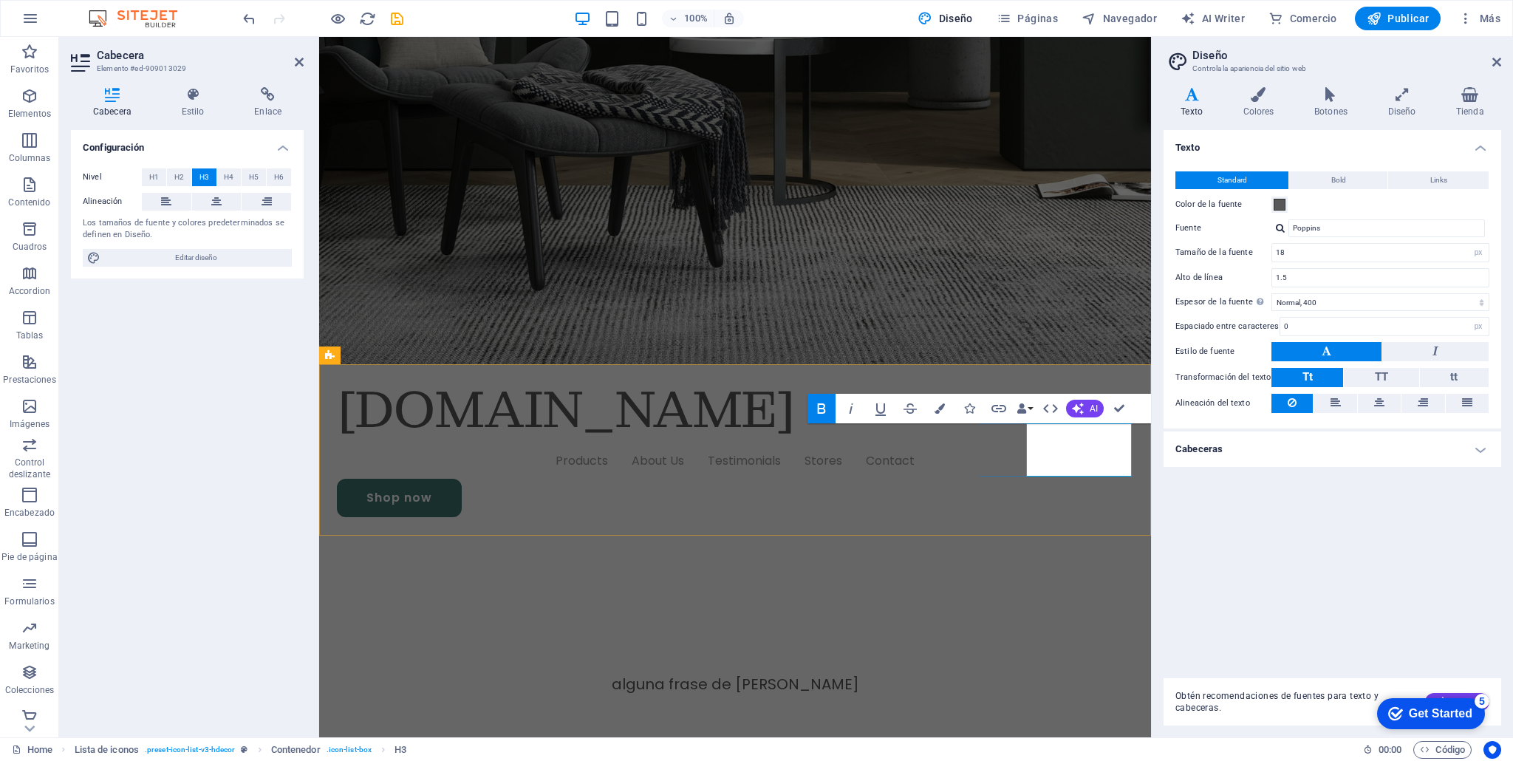
drag, startPoint x: 1120, startPoint y: 431, endPoint x: 1026, endPoint y: 440, distance: 94.3
drag, startPoint x: 1083, startPoint y: 486, endPoint x: 1012, endPoint y: 467, distance: 74.0
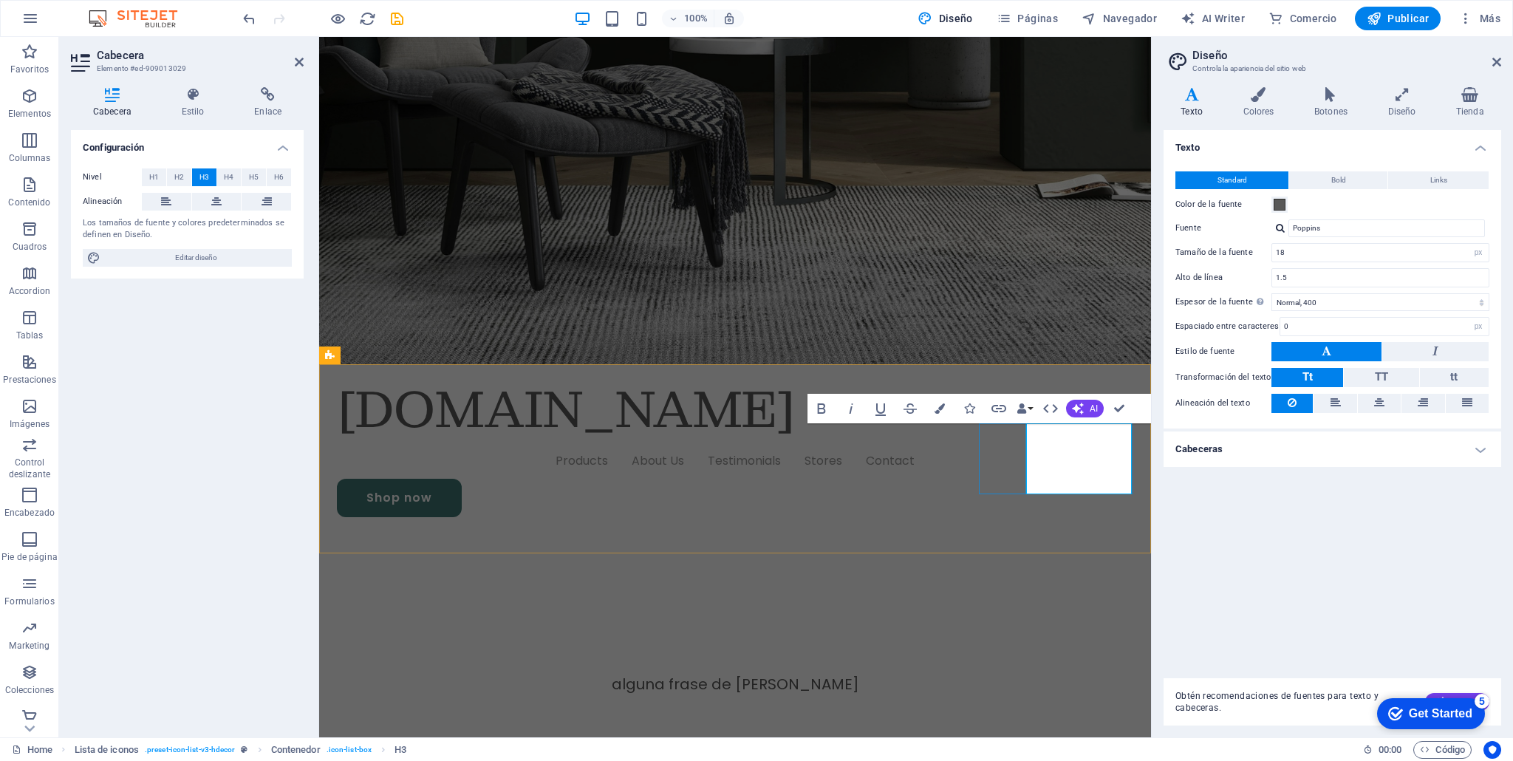
drag, startPoint x: 882, startPoint y: 276, endPoint x: 856, endPoint y: 286, distance: 27.6
click at [882, 529] on div "Titulo imponente alguna frase de [PERSON_NAME]" at bounding box center [735, 641] width 832 height 225
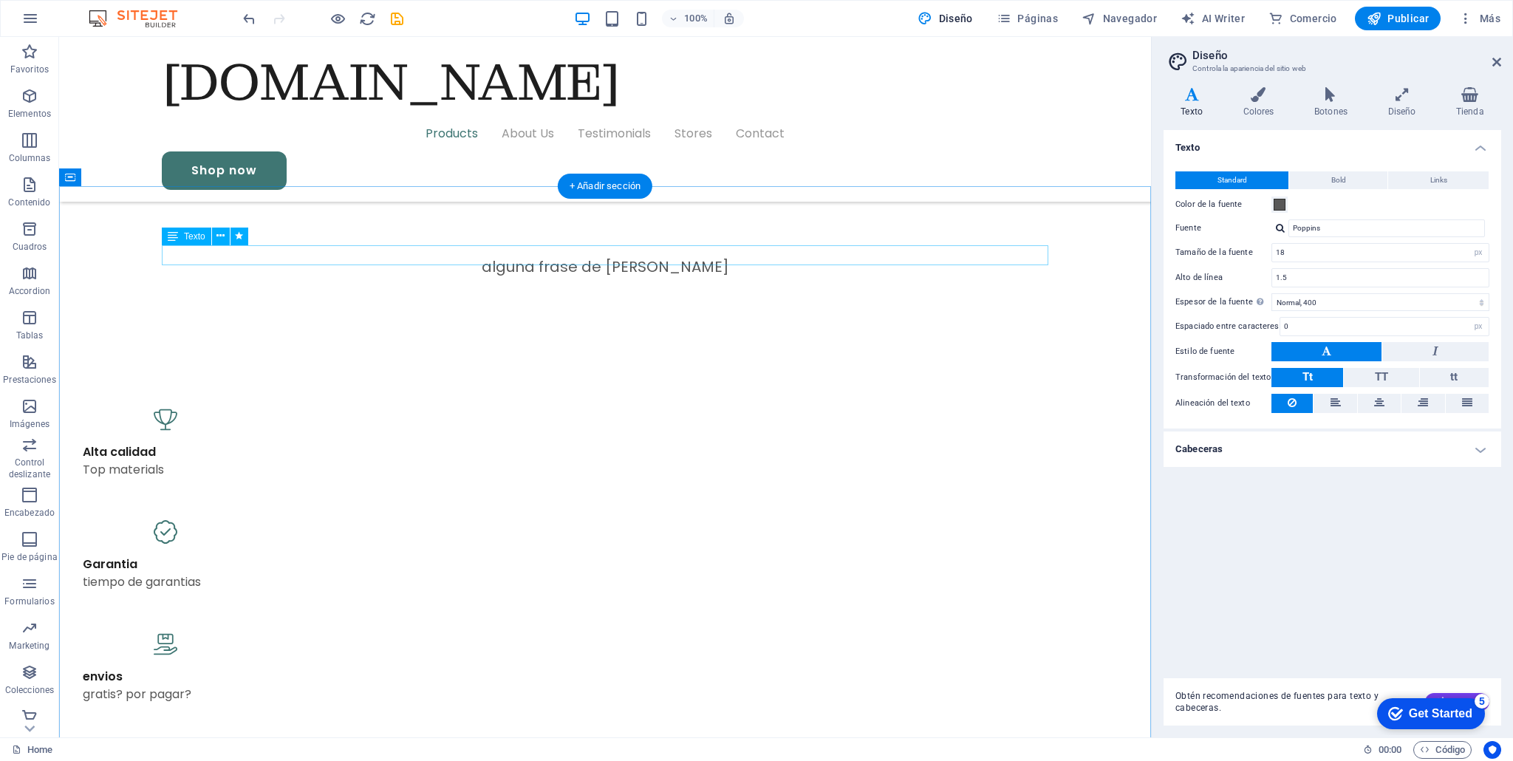
scroll to position [860, 0]
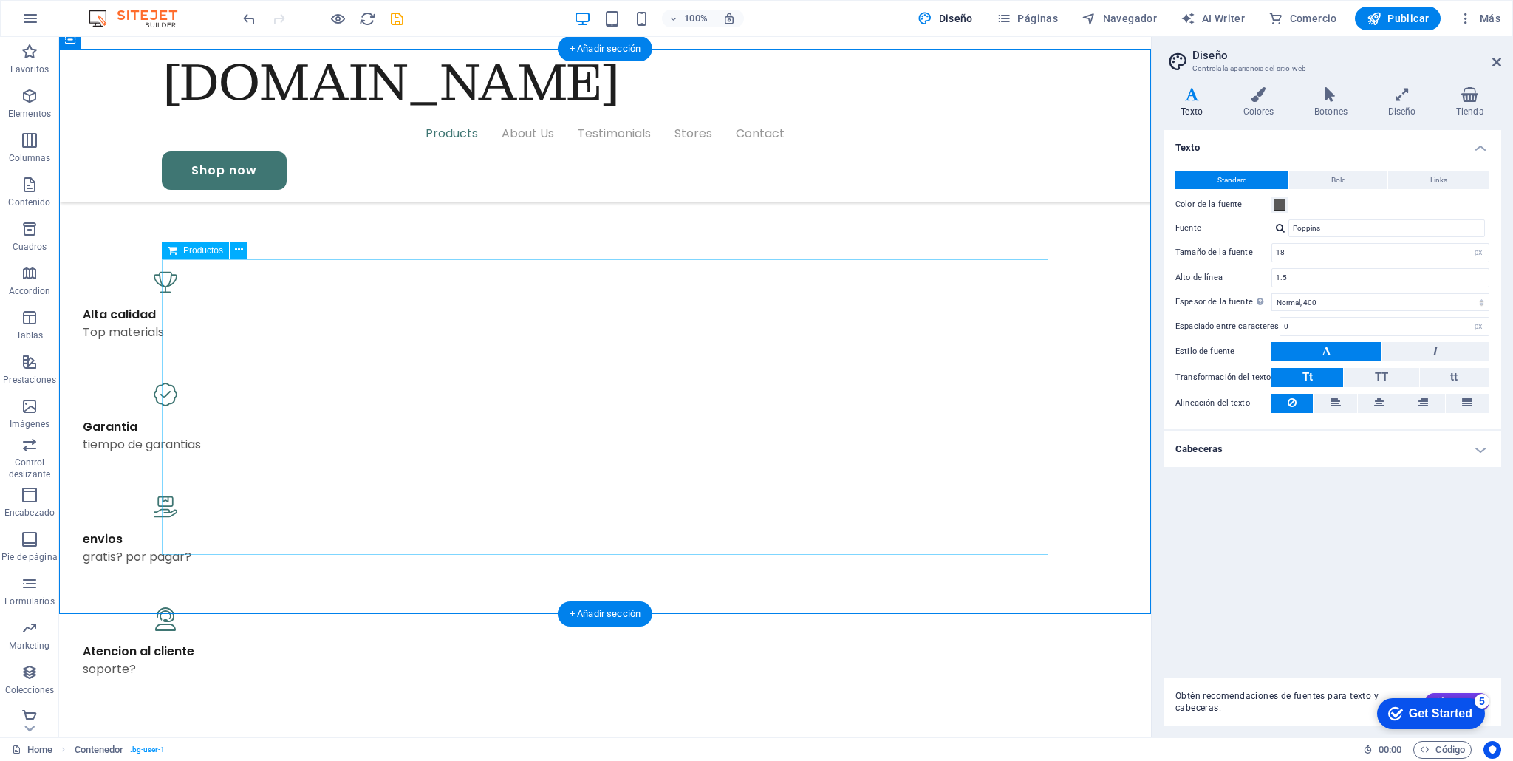
scroll to position [996, 0]
click at [217, 251] on span "Productos" at bounding box center [203, 249] width 40 height 9
click at [236, 248] on icon at bounding box center [239, 249] width 8 height 16
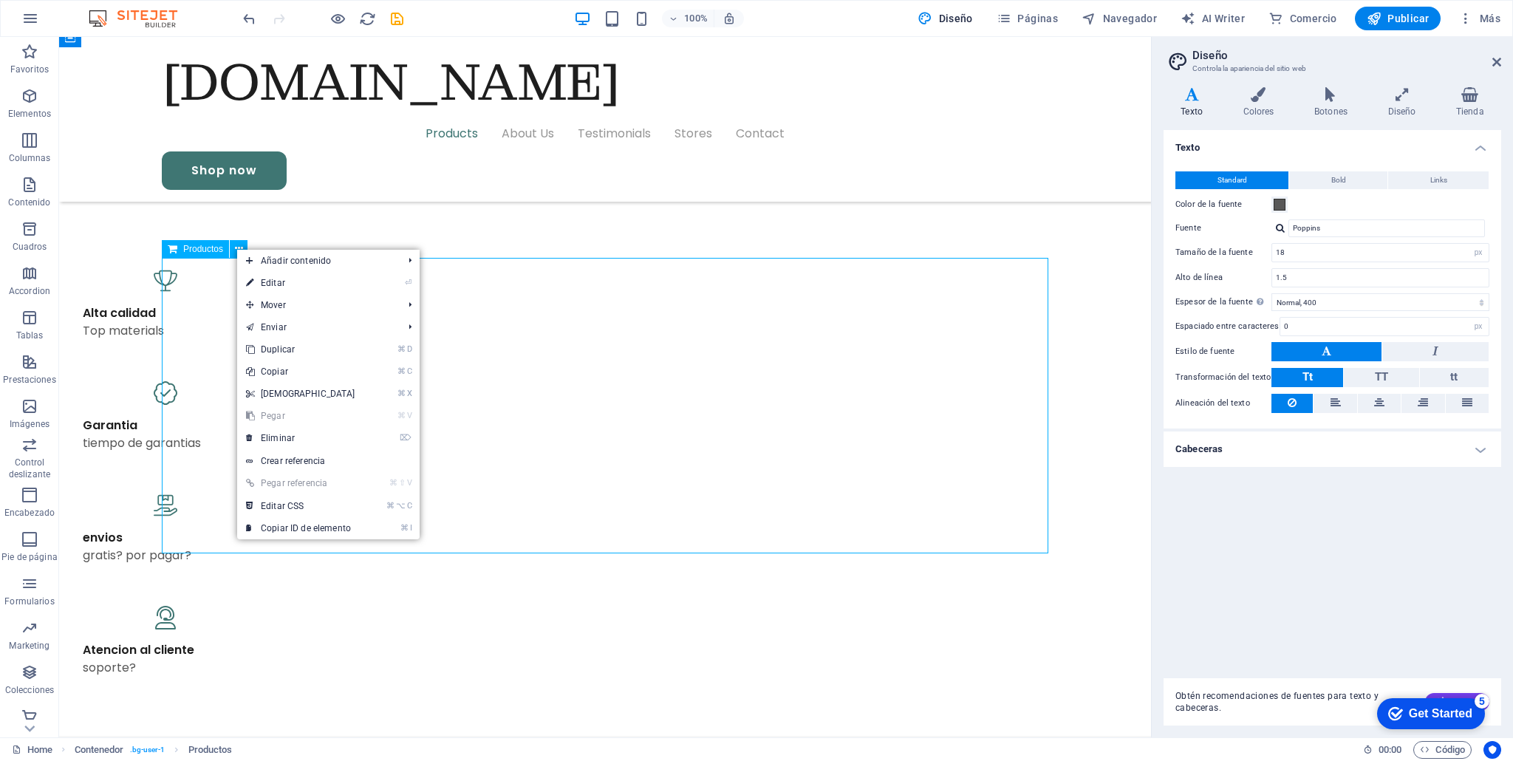
click at [205, 248] on span "Productos" at bounding box center [203, 249] width 40 height 9
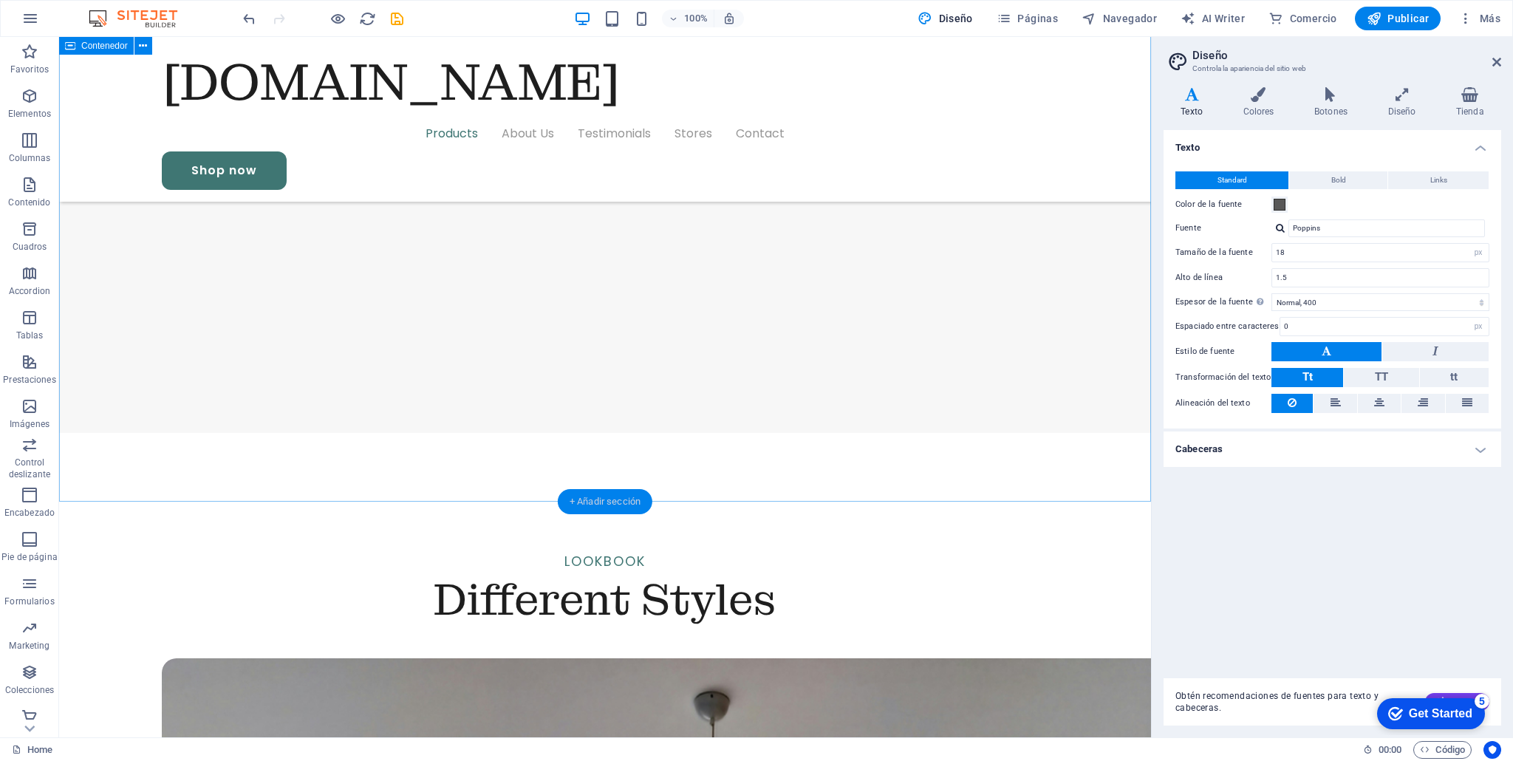
scroll to position [1864, 0]
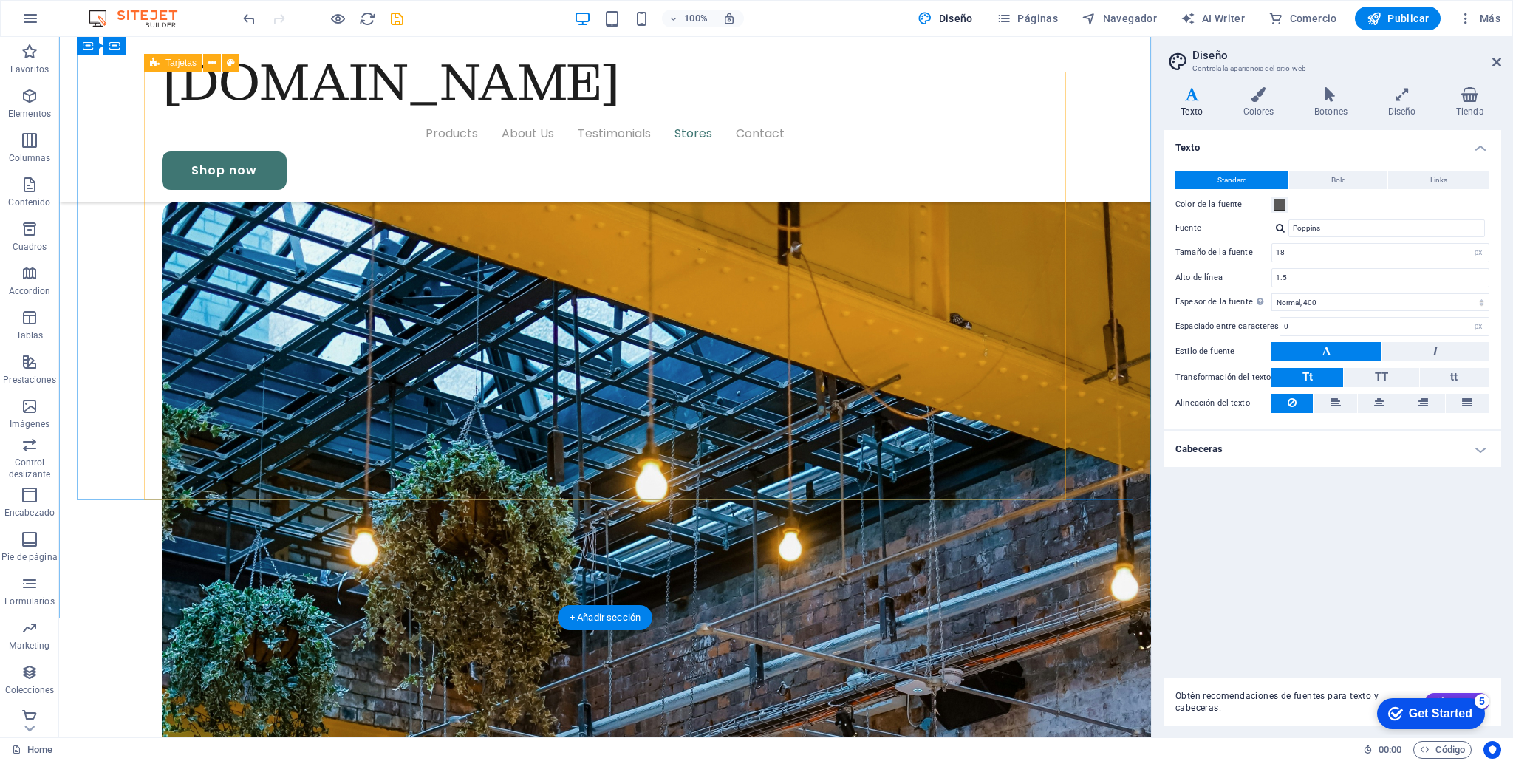
scroll to position [3869, 0]
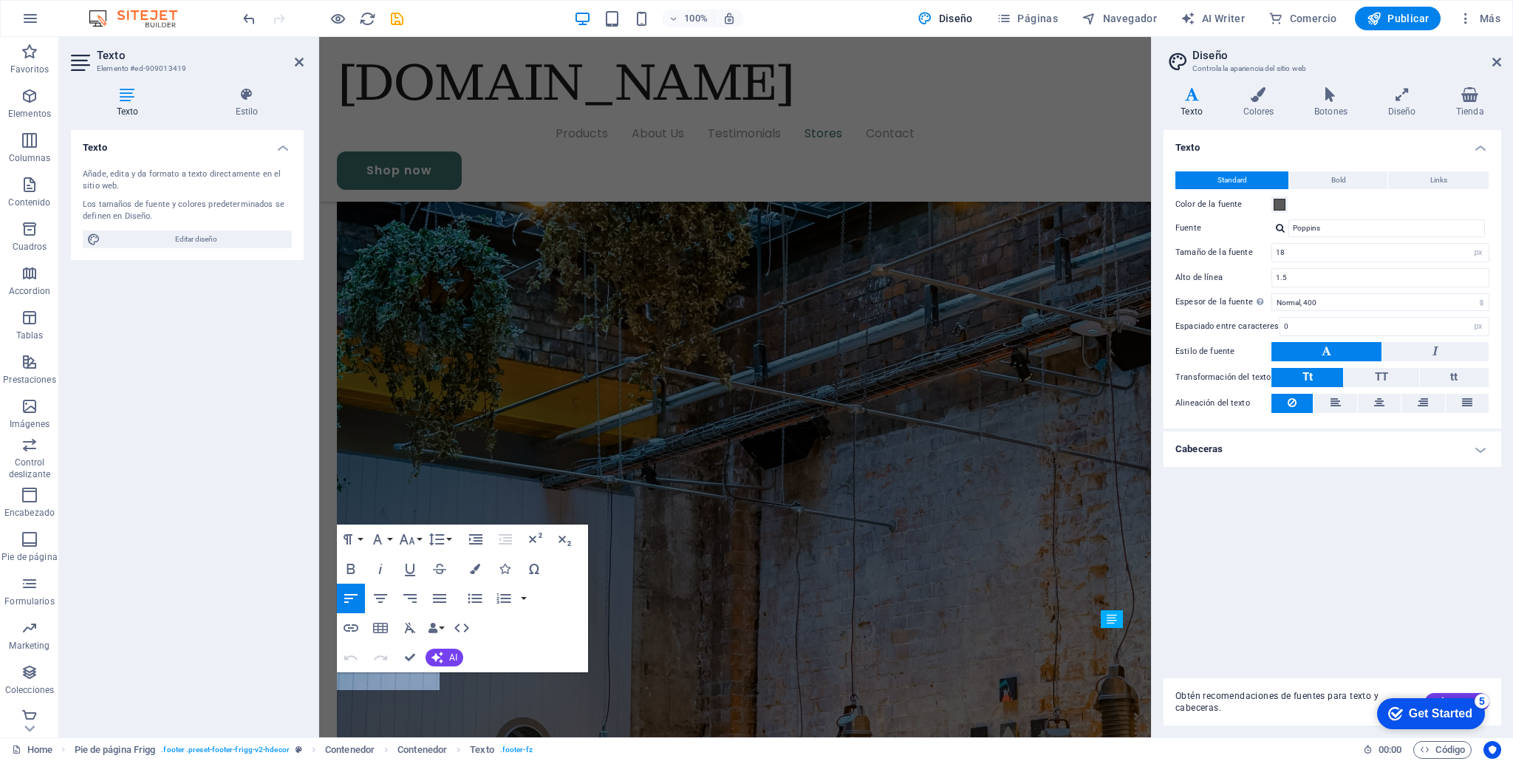
scroll to position [3781, 0]
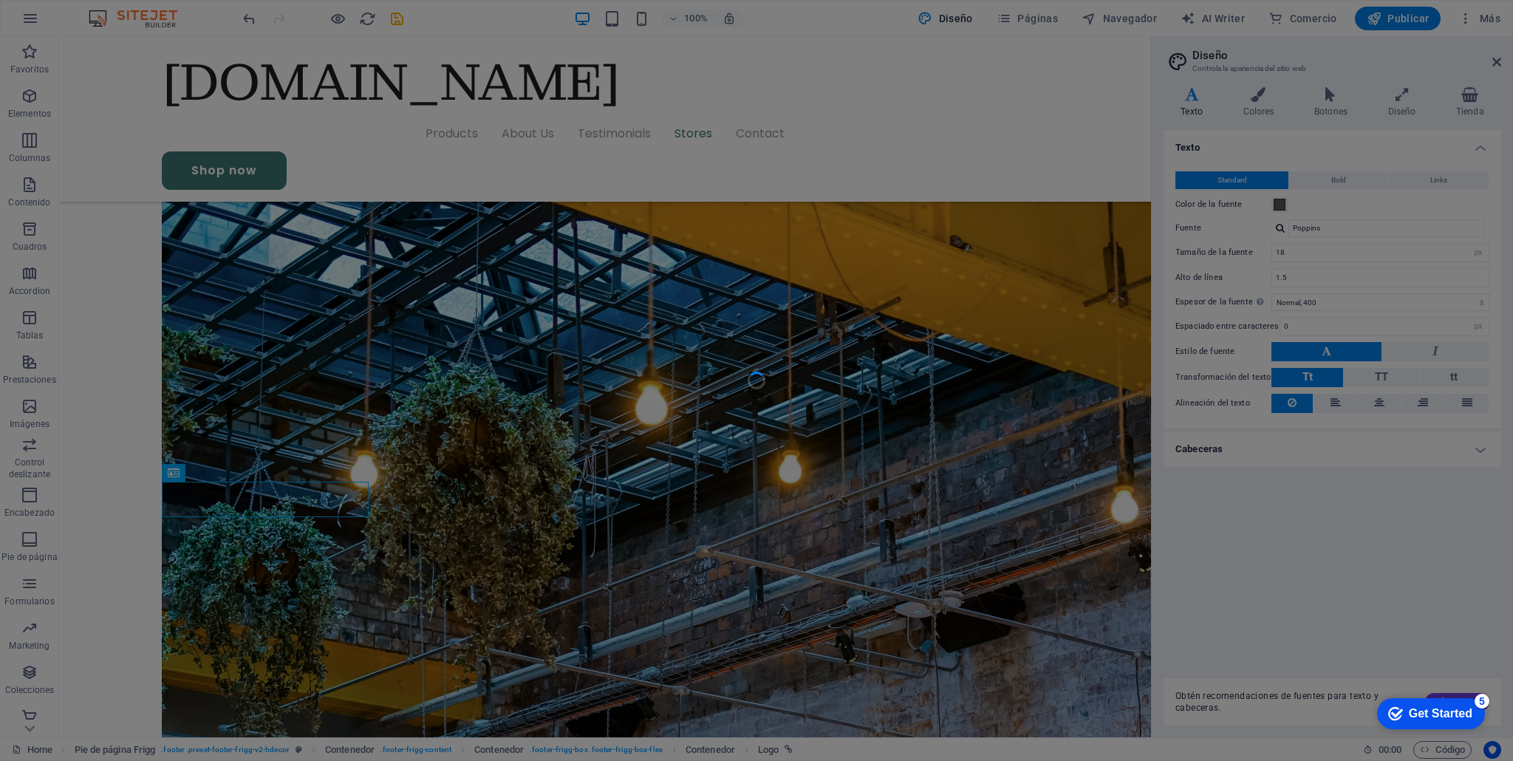
click at [262, 505] on div at bounding box center [756, 380] width 1513 height 761
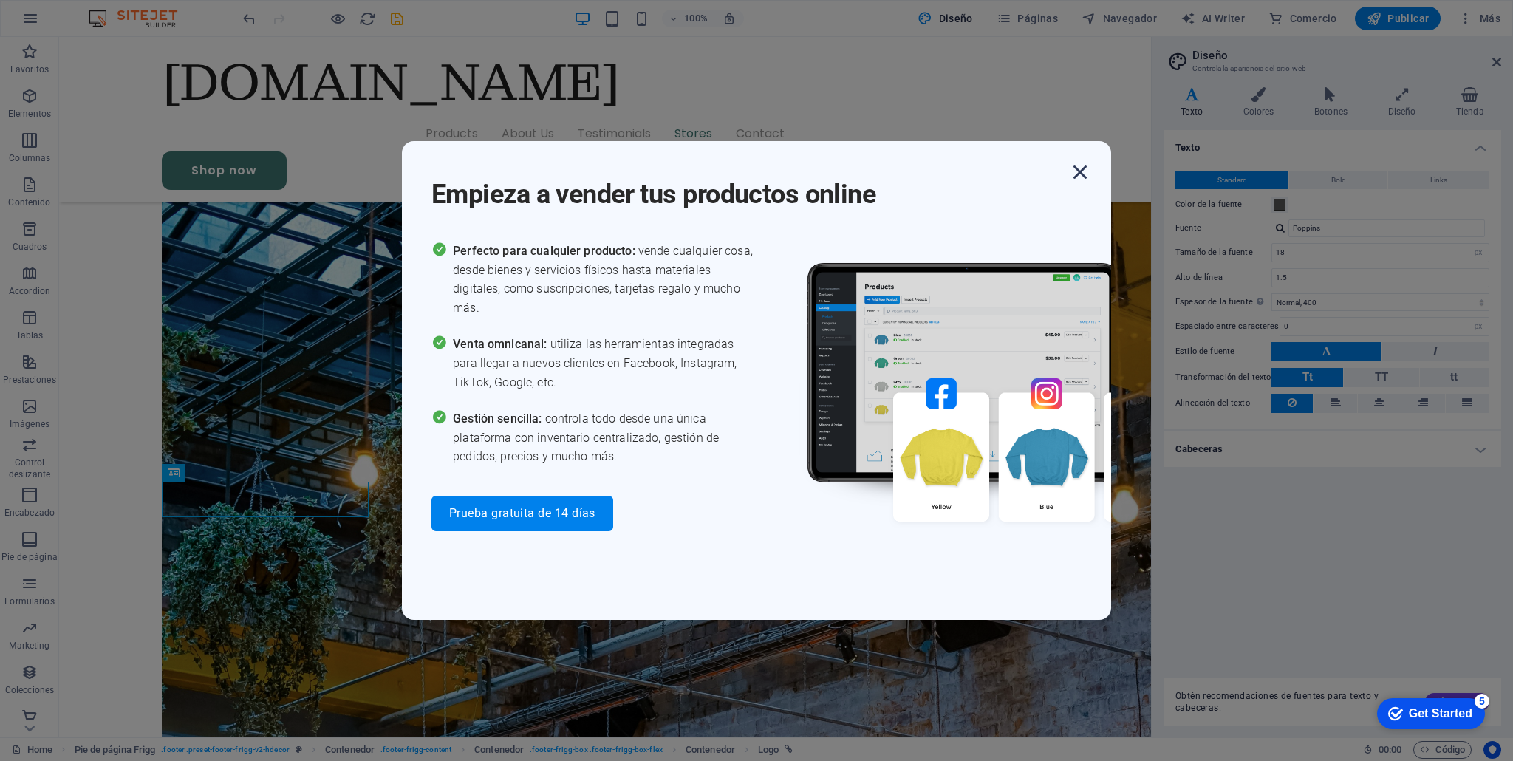
click at [1078, 175] on icon "button" at bounding box center [1080, 172] width 27 height 27
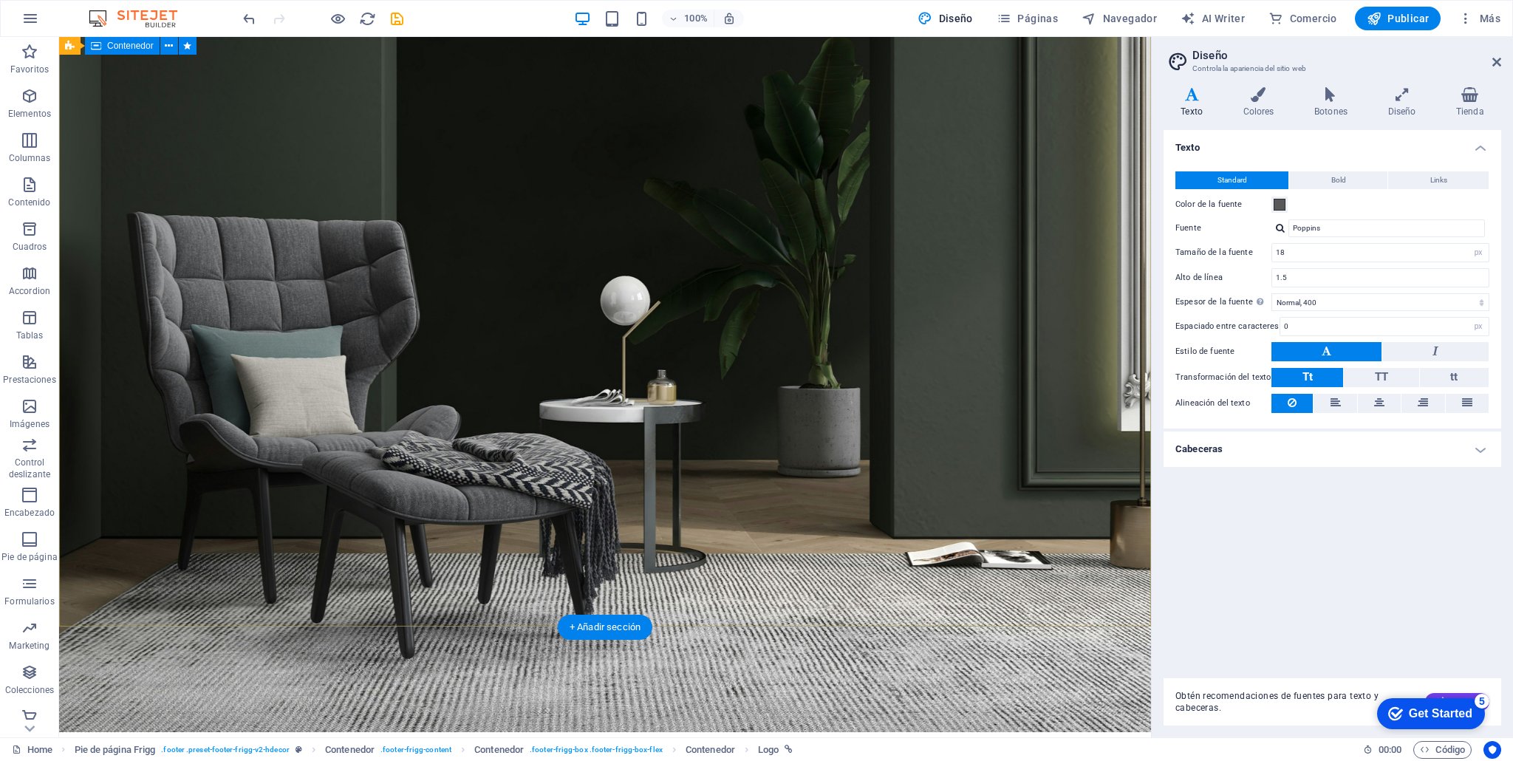
scroll to position [0, 0]
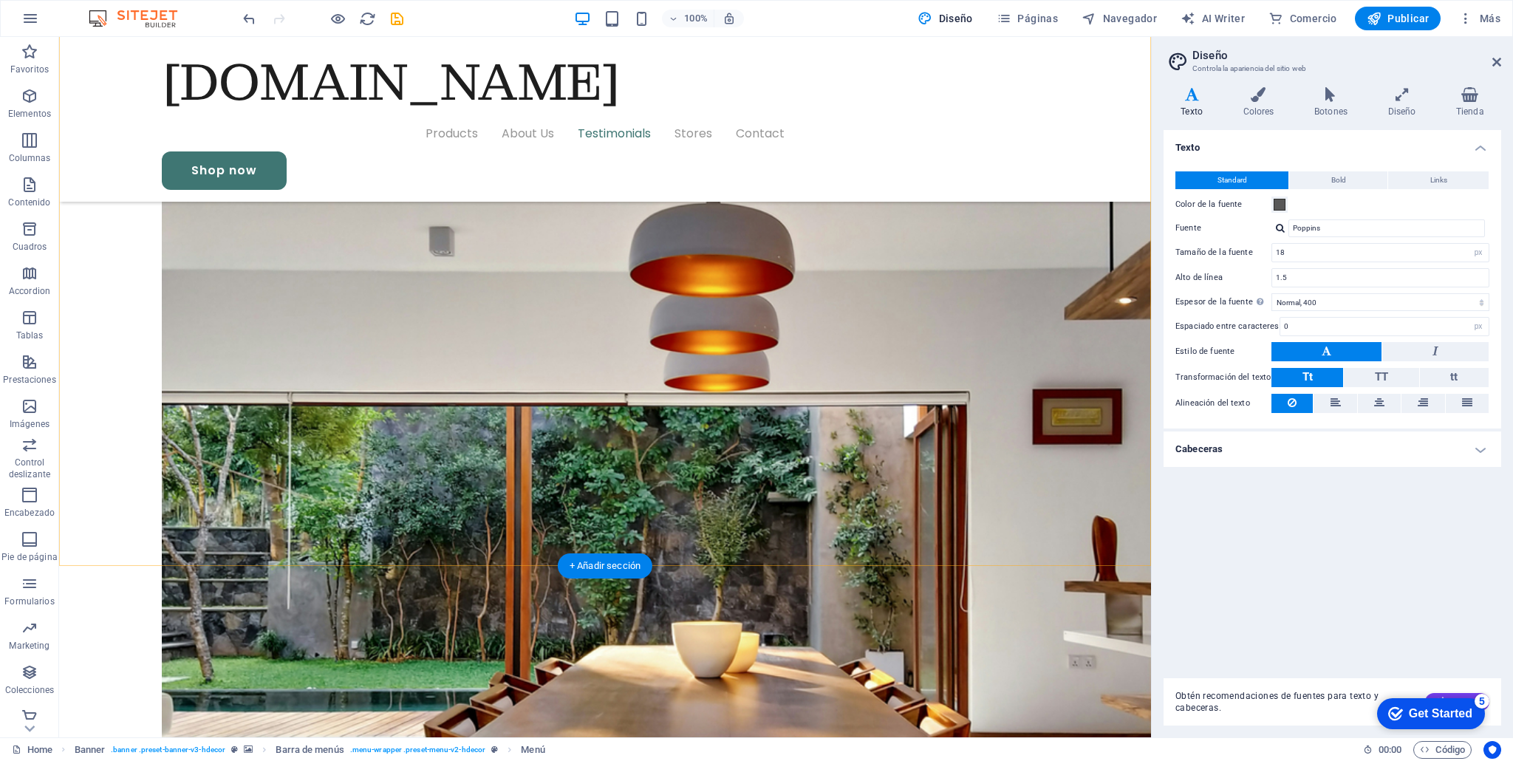
scroll to position [3869, 0]
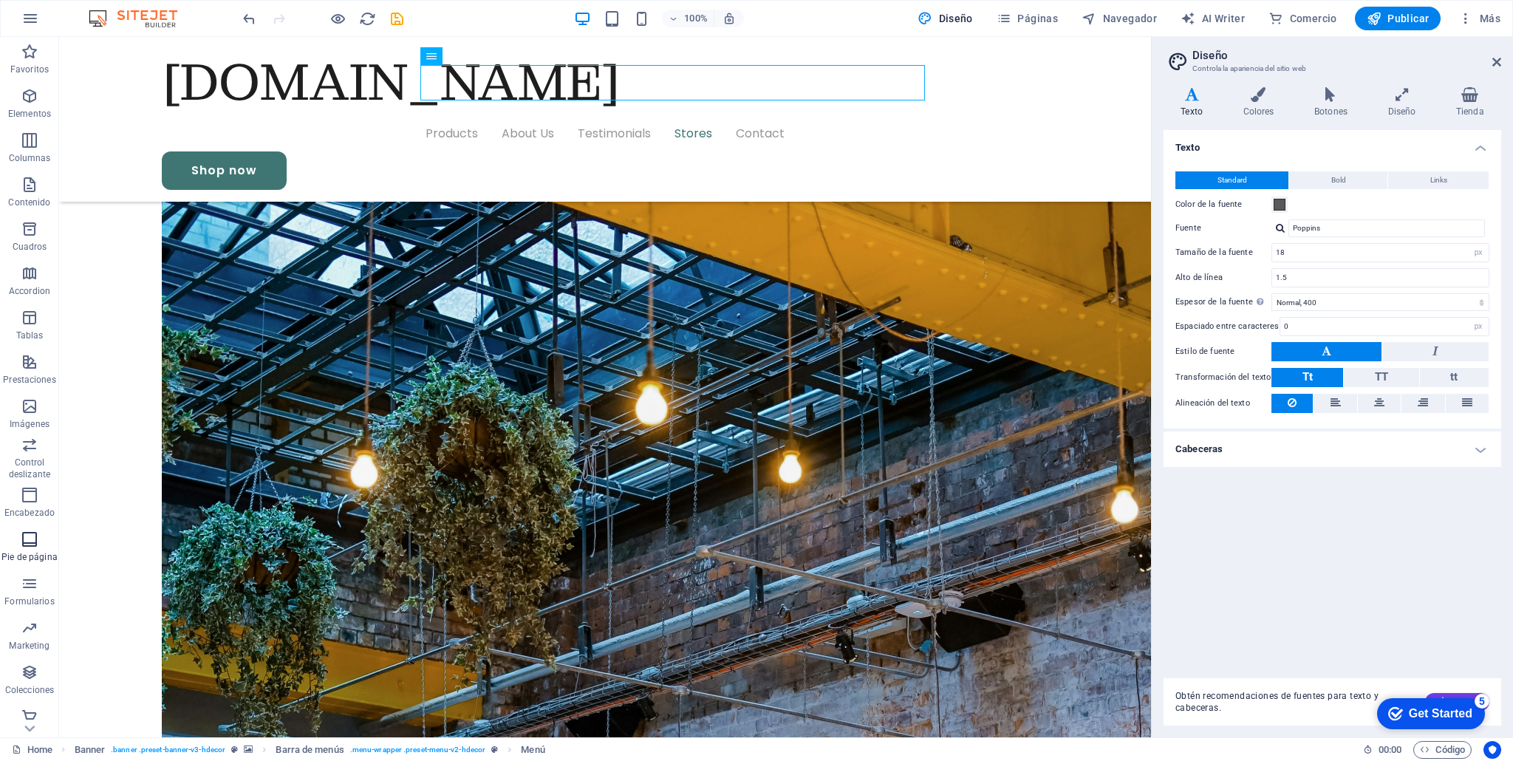
click at [30, 542] on icon "button" at bounding box center [30, 540] width 18 height 18
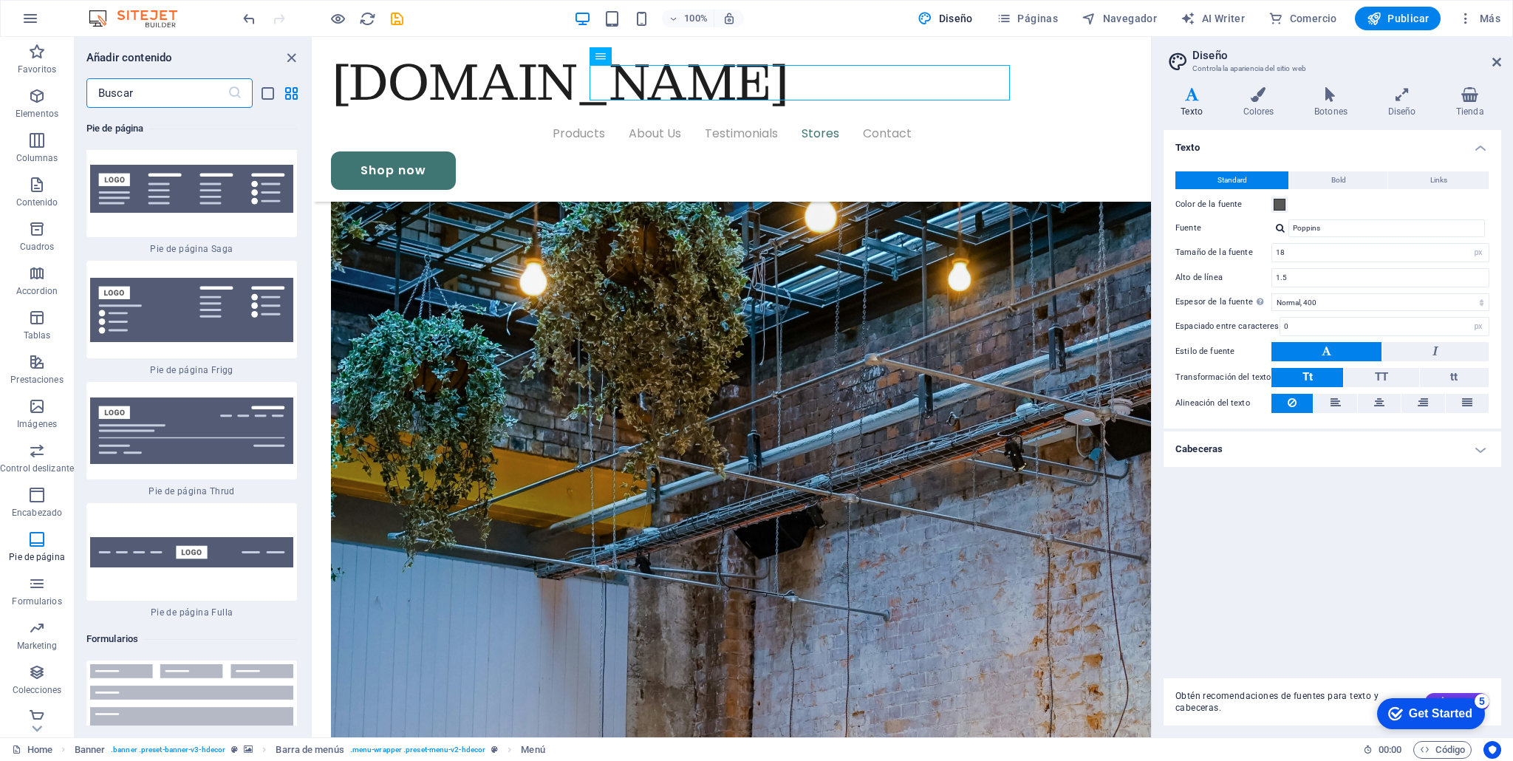
scroll to position [21208, 0]
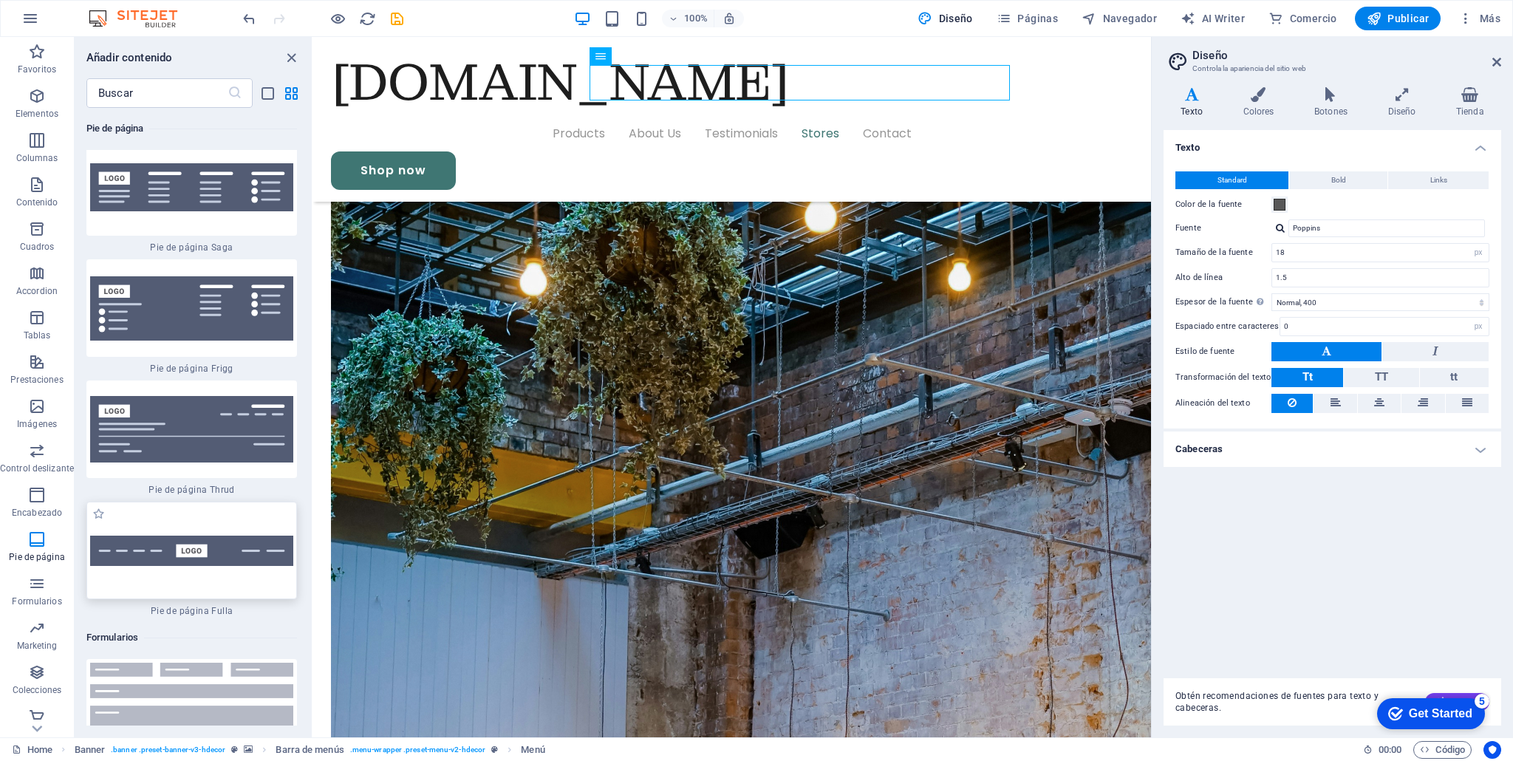
click at [195, 536] on img at bounding box center [191, 551] width 203 height 30
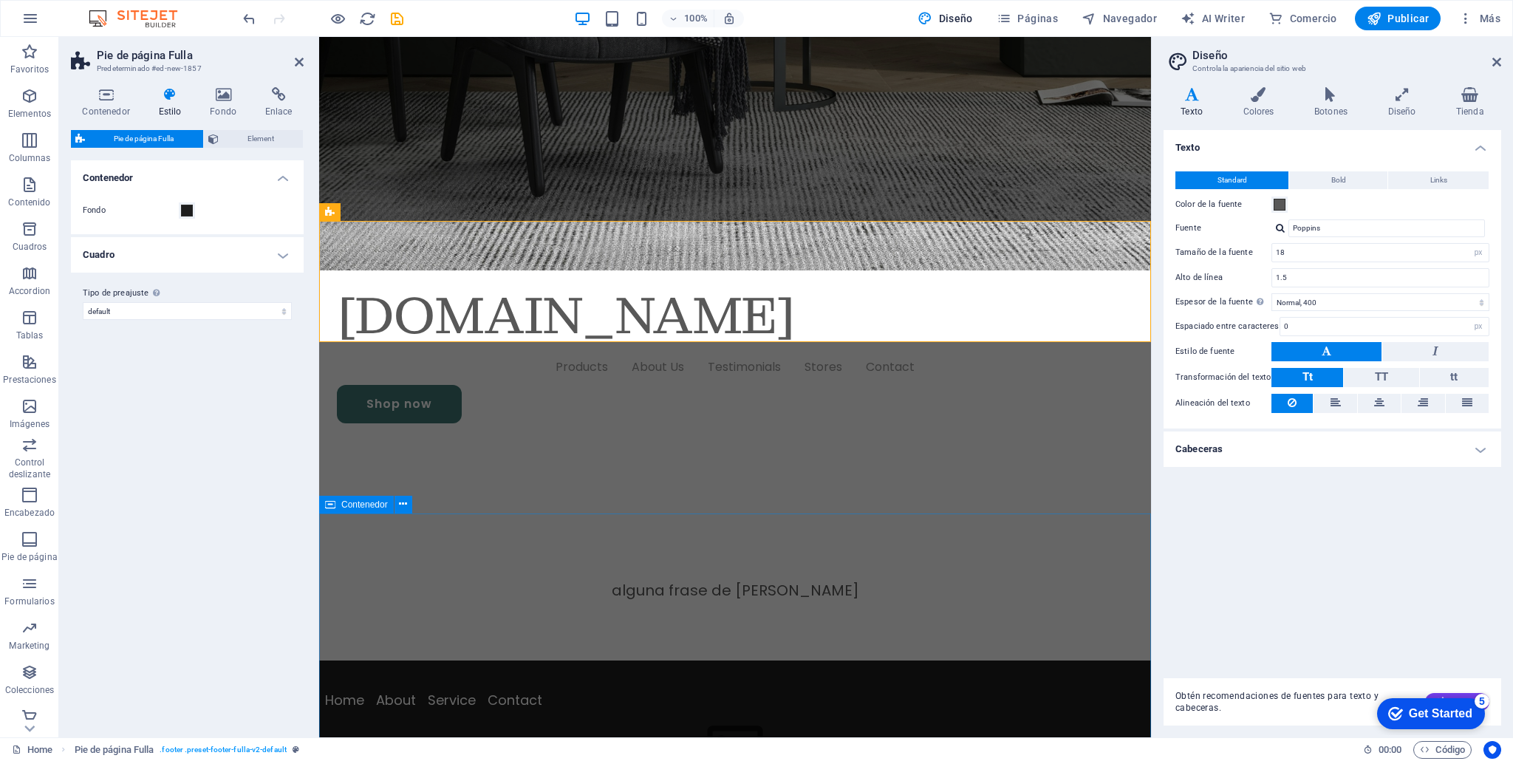
scroll to position [605, 0]
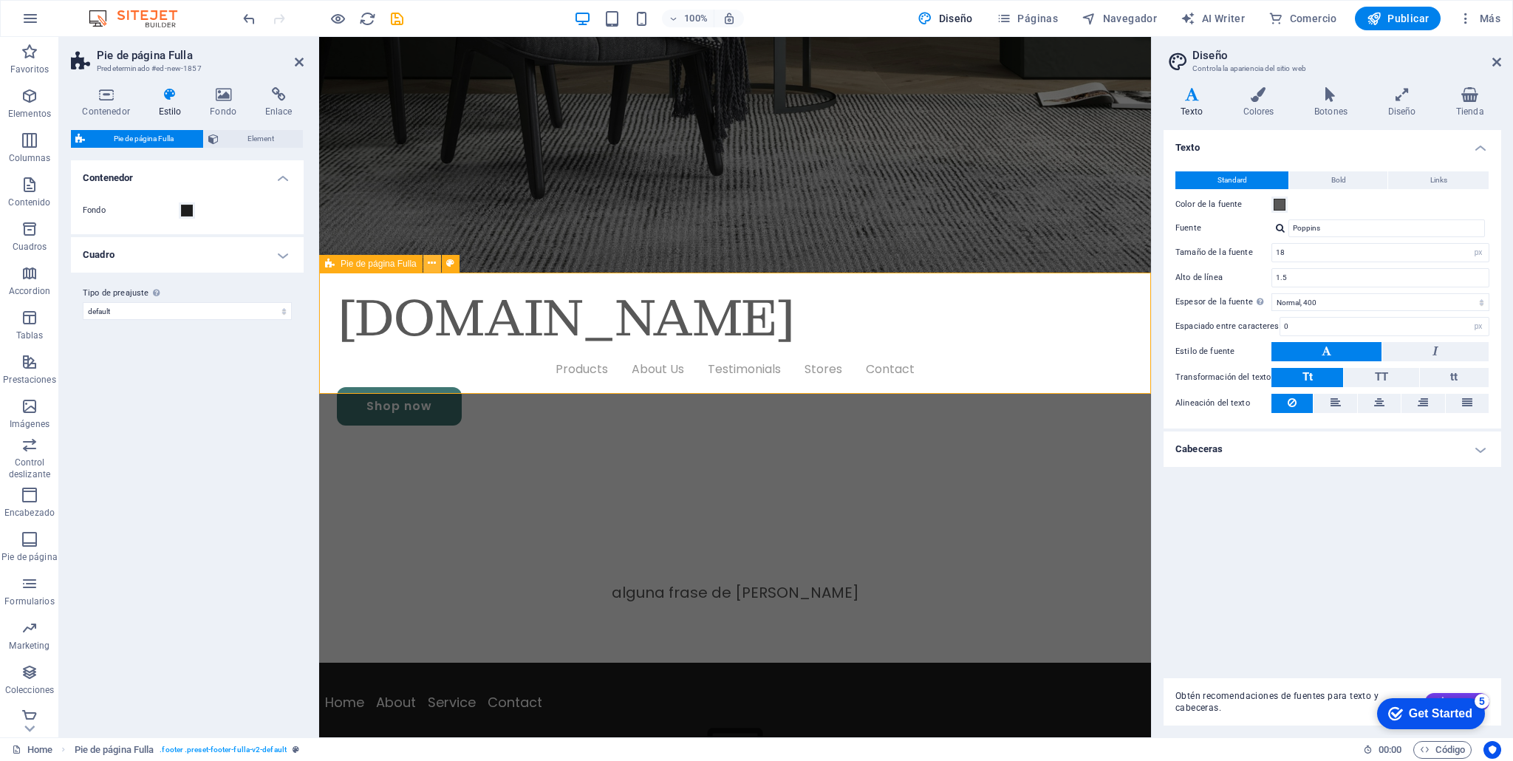
click at [432, 265] on icon at bounding box center [432, 264] width 8 height 16
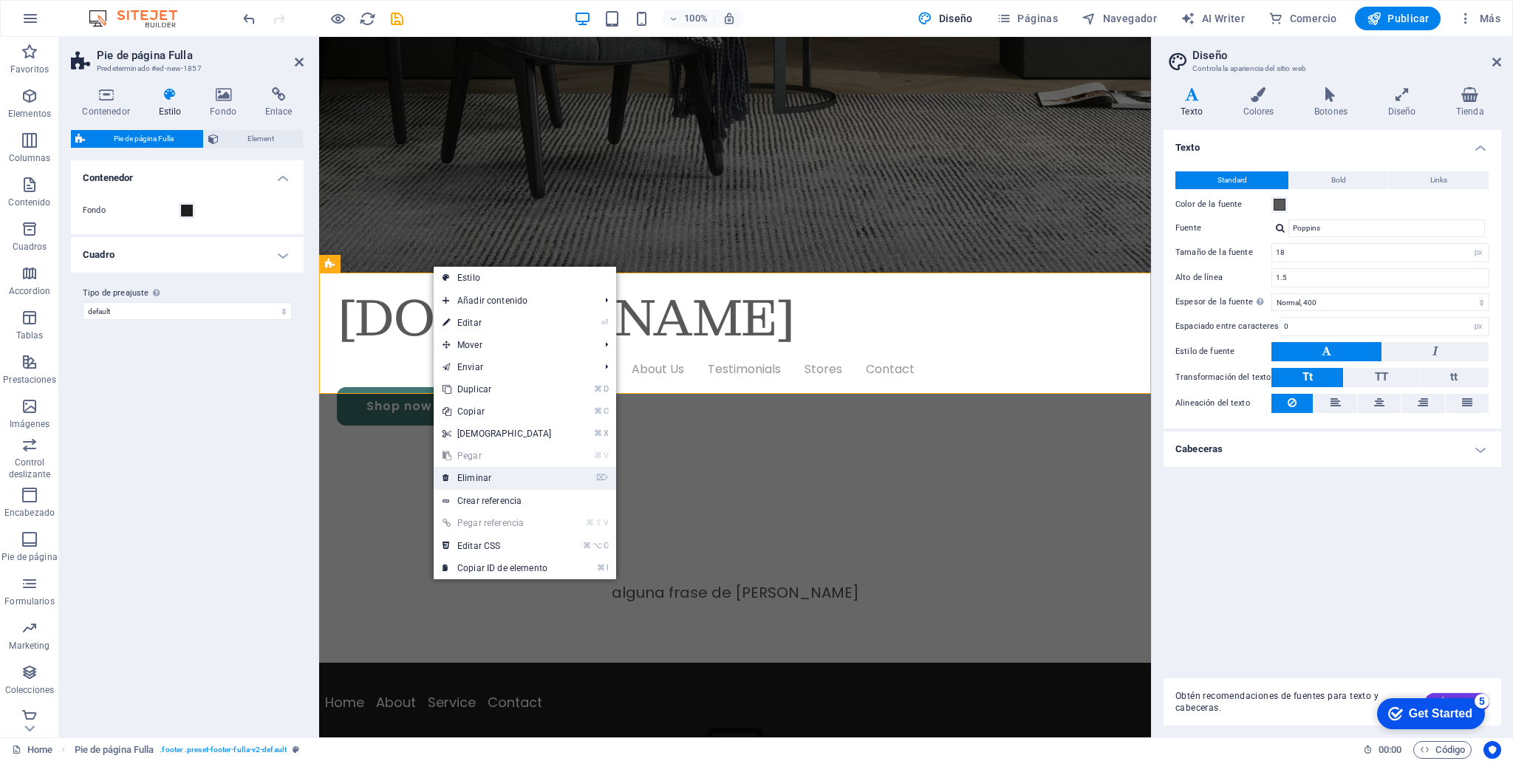
click at [483, 474] on link "⌦ Eliminar" at bounding box center [497, 478] width 127 height 22
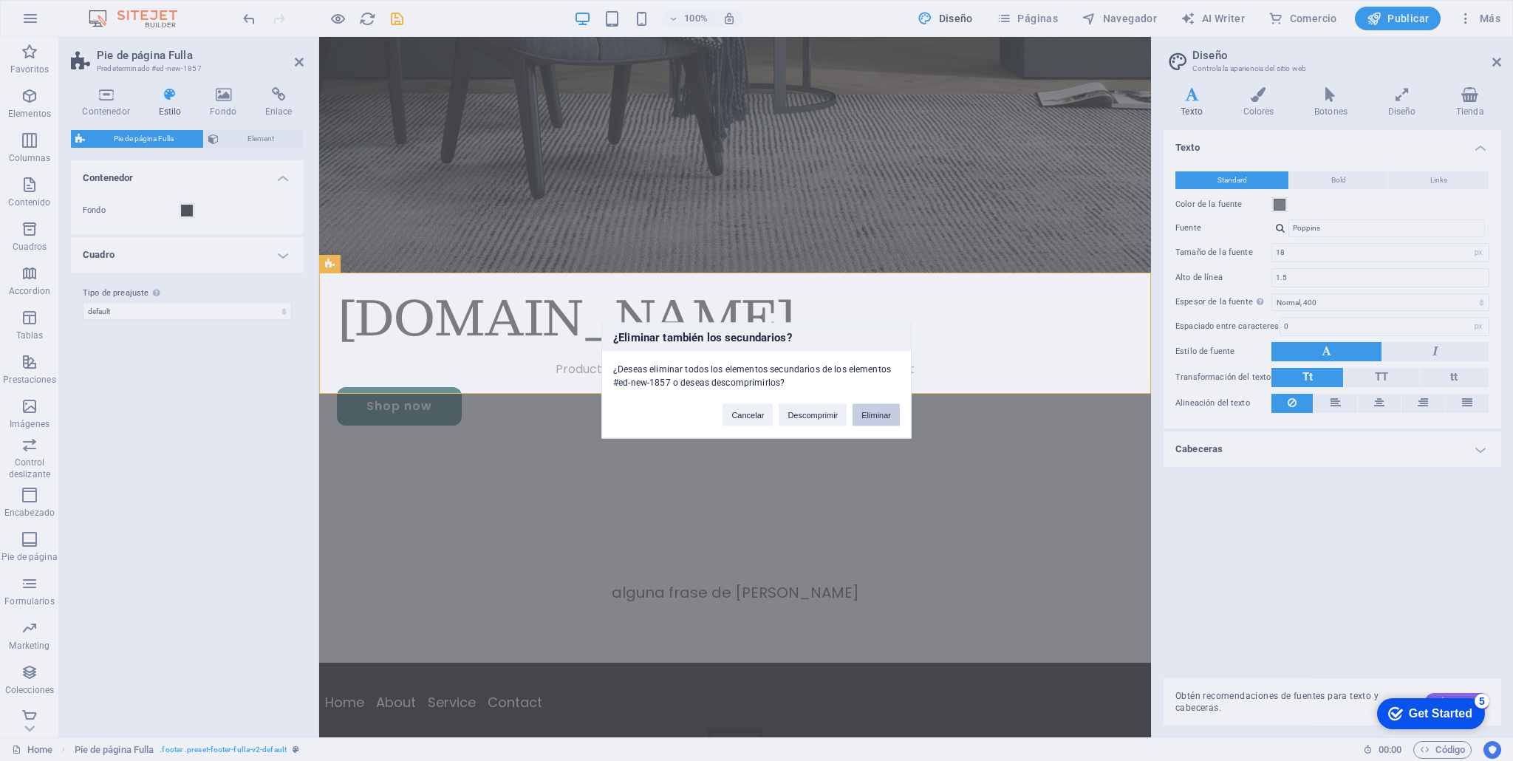
click at [884, 416] on button "Eliminar" at bounding box center [876, 415] width 47 height 22
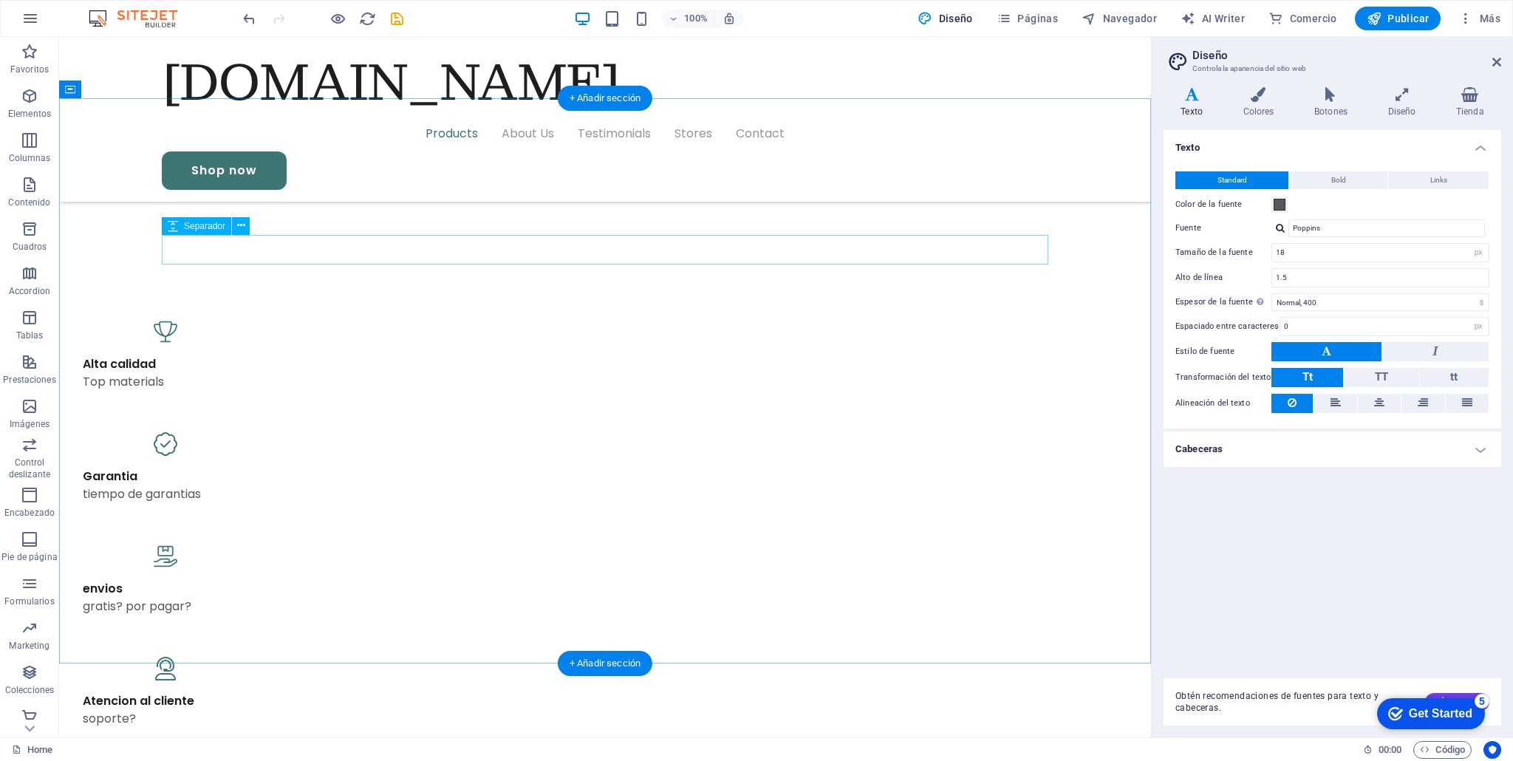
scroll to position [940, 0]
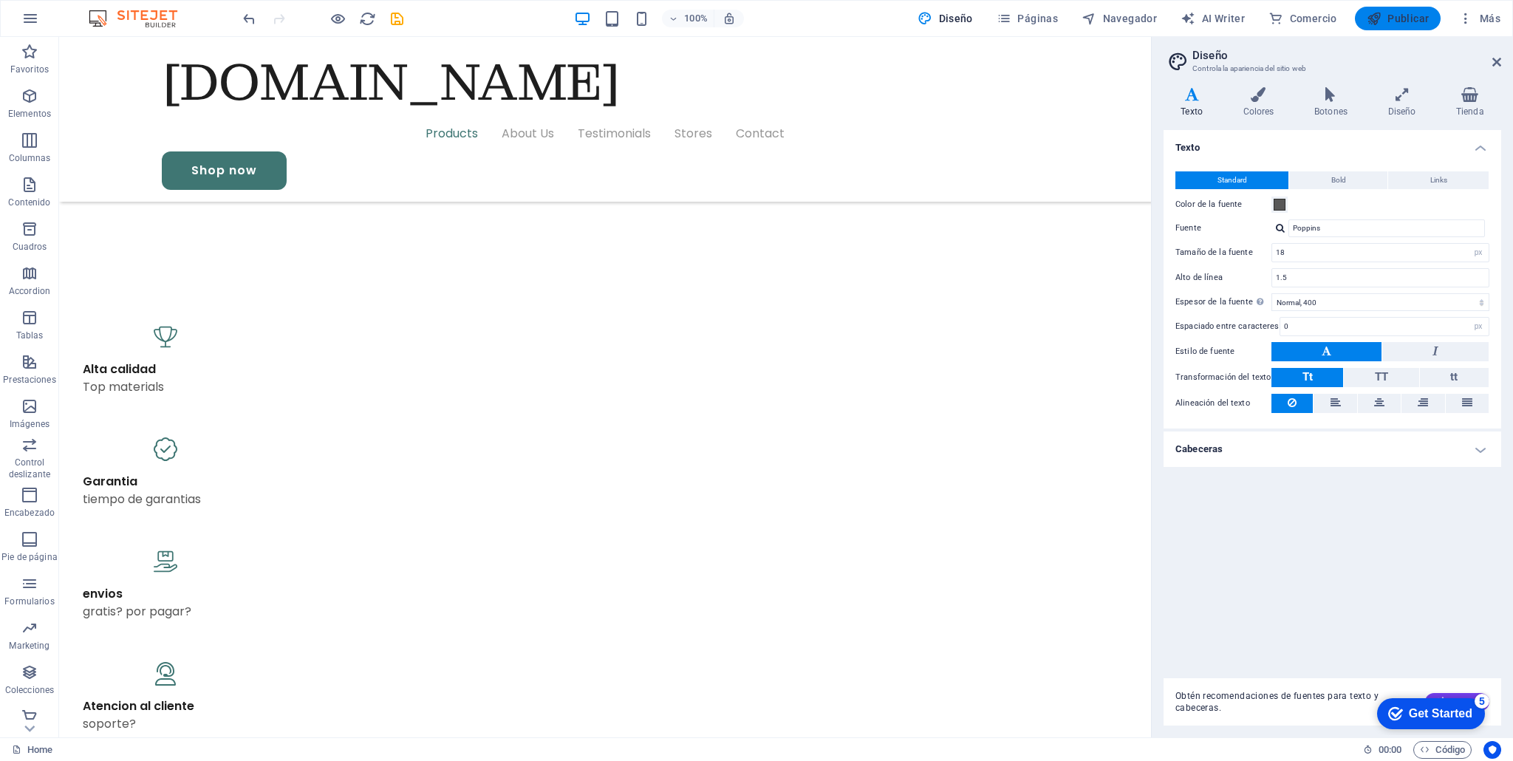
click at [1375, 21] on icon "button" at bounding box center [1374, 18] width 15 height 15
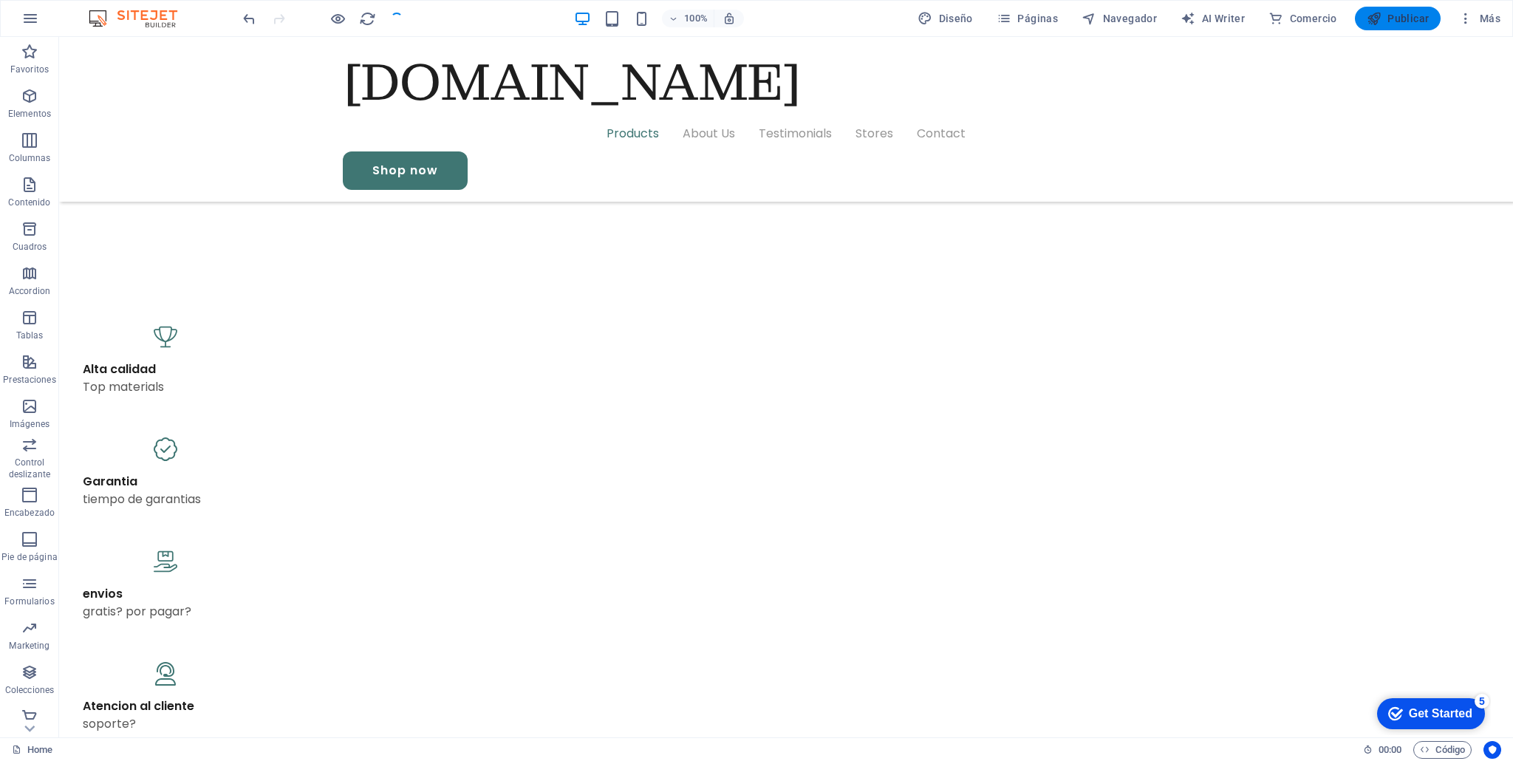
click at [1380, 20] on icon "button" at bounding box center [1374, 18] width 15 height 15
